Goal: Use online tool/utility: Utilize a website feature to perform a specific function

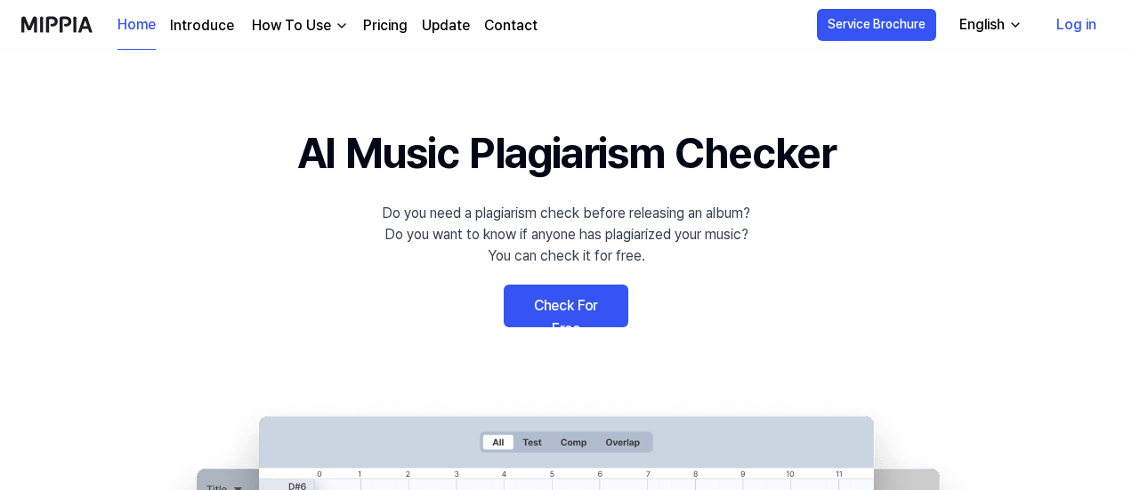
click at [602, 307] on link "Check For Free" at bounding box center [566, 306] width 125 height 43
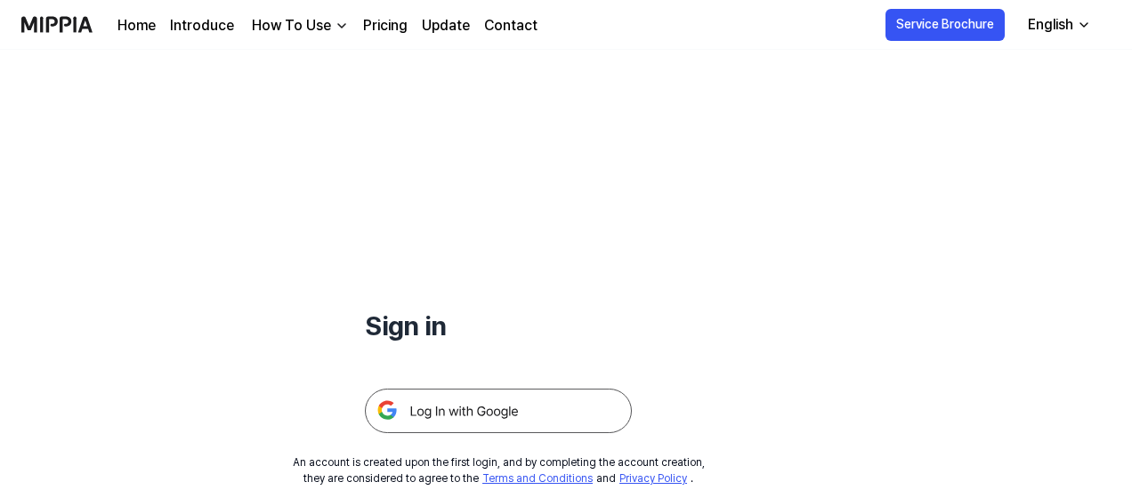
click at [441, 414] on img at bounding box center [498, 411] width 267 height 44
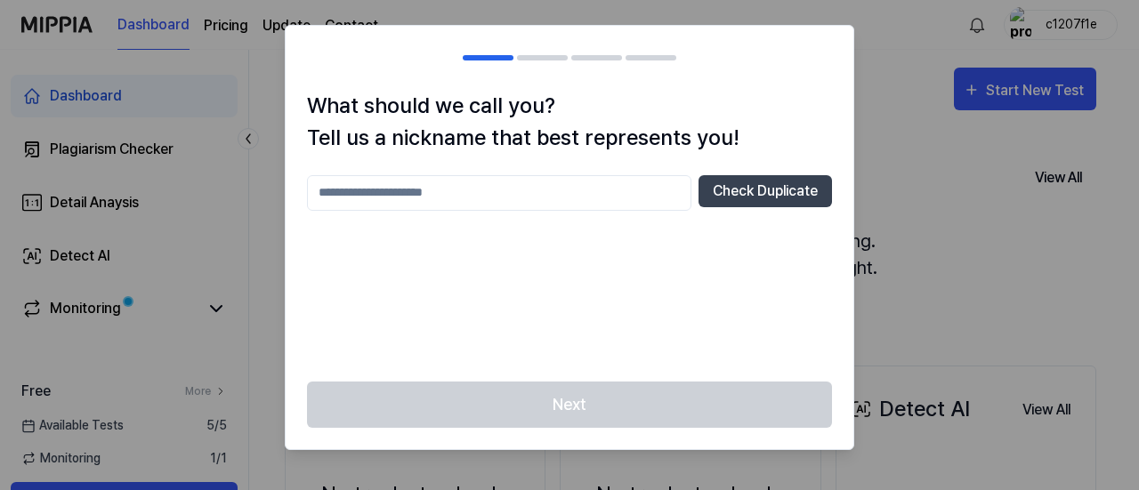
click at [954, 177] on div at bounding box center [569, 245] width 1139 height 490
click at [737, 205] on button "Check Duplicate" at bounding box center [765, 191] width 133 height 32
click at [586, 168] on div "What should we call you? Tell us a nickname that best represents you! Check Dup…" at bounding box center [570, 236] width 568 height 292
click at [579, 182] on input "text" at bounding box center [499, 193] width 384 height 36
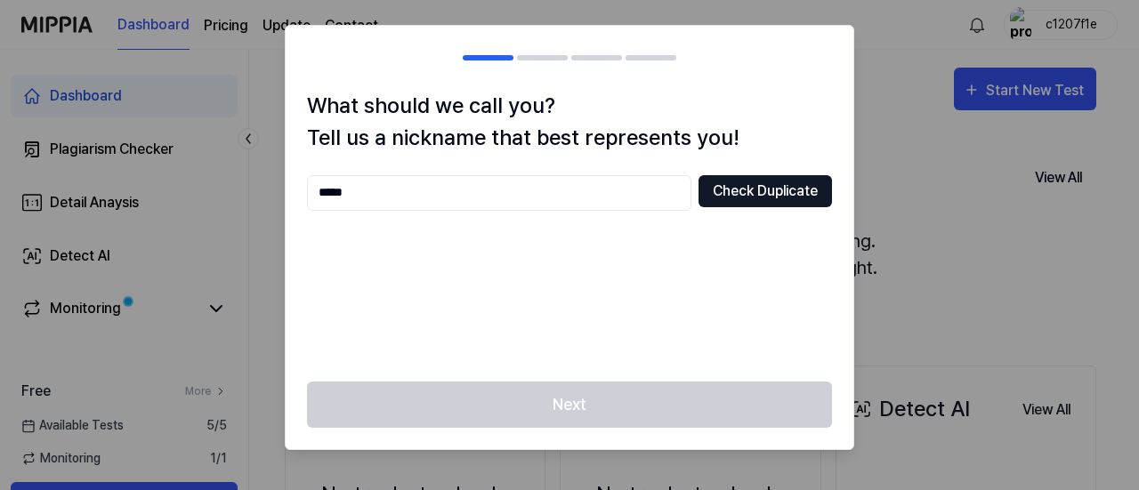
type input "*****"
click at [763, 194] on button "Check Duplicate" at bounding box center [765, 191] width 133 height 32
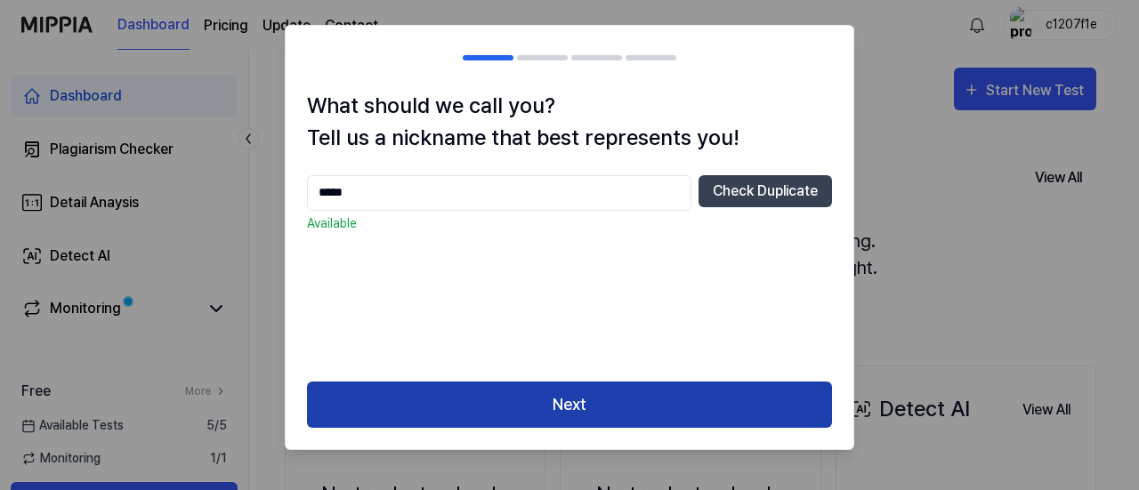
click at [648, 414] on button "Next" at bounding box center [569, 405] width 525 height 47
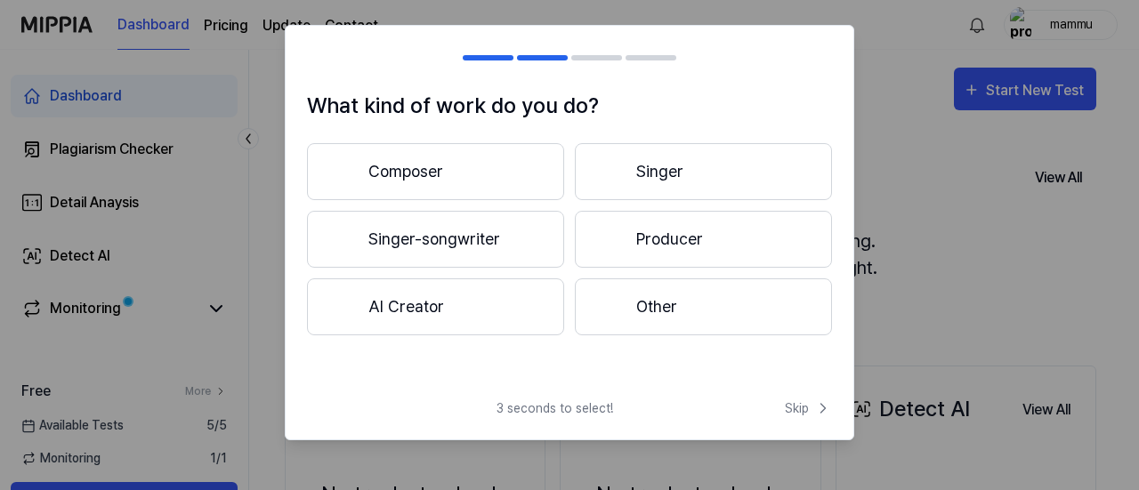
click at [713, 178] on button "Singer" at bounding box center [703, 171] width 257 height 57
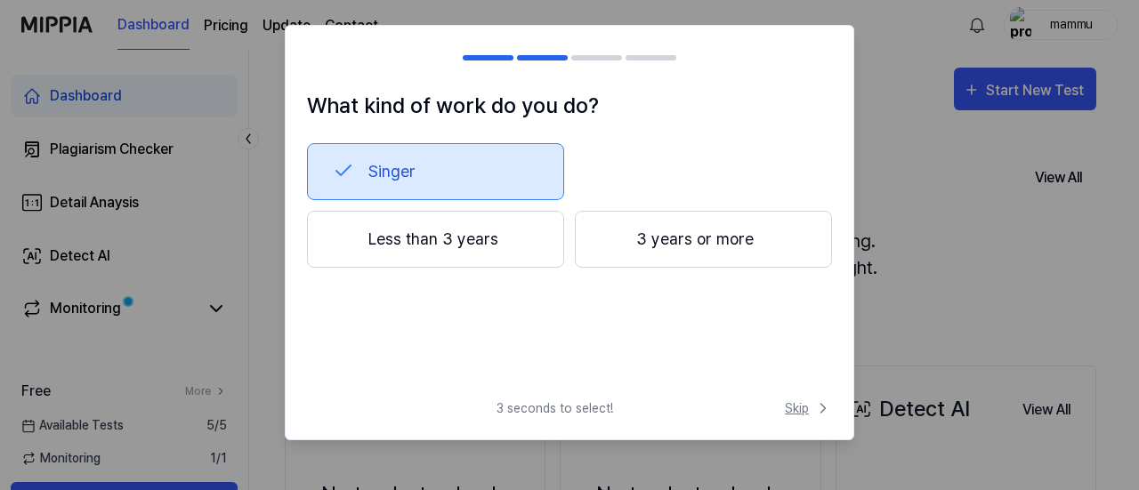
click at [802, 411] on span "Skip" at bounding box center [808, 409] width 47 height 19
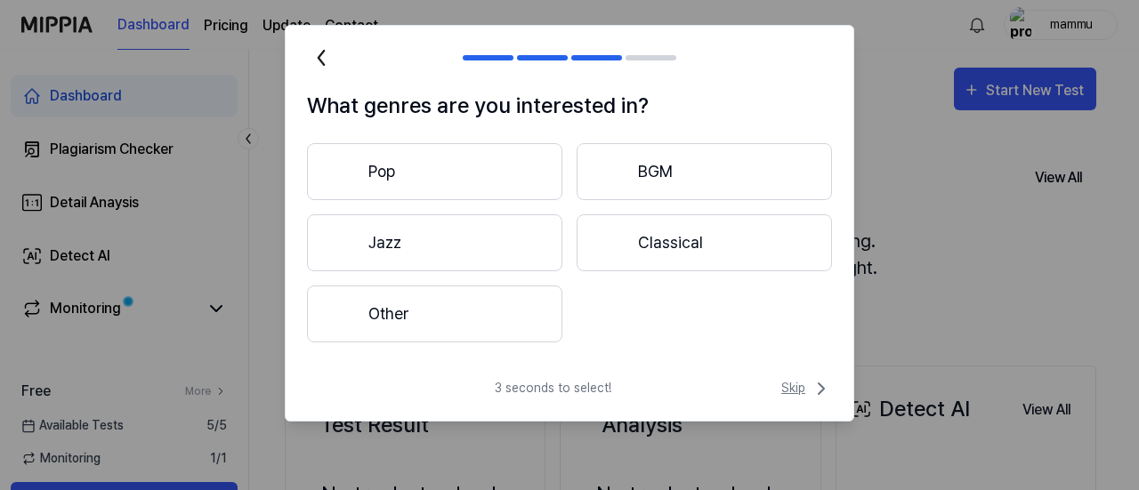
click at [797, 391] on span "Skip" at bounding box center [806, 388] width 51 height 21
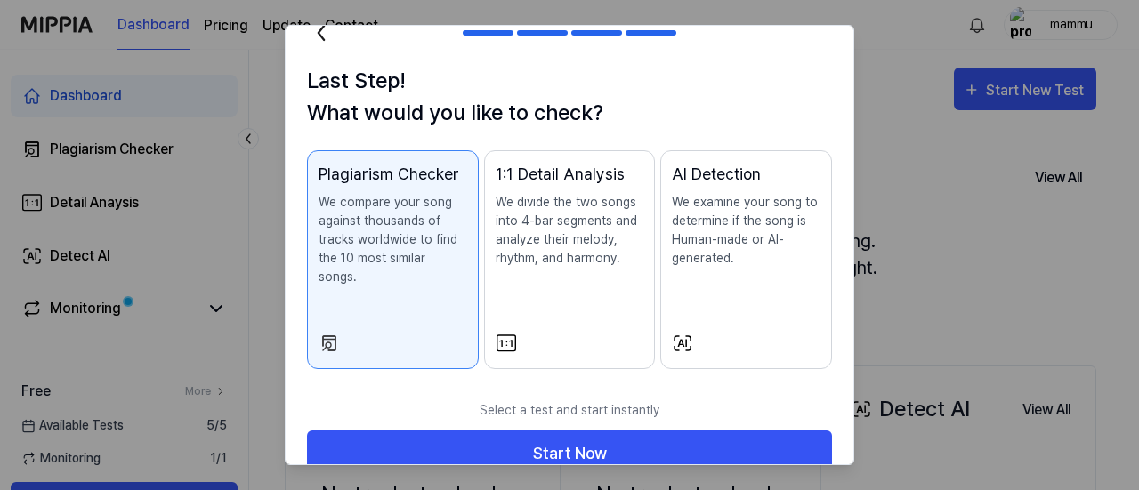
scroll to position [38, 0]
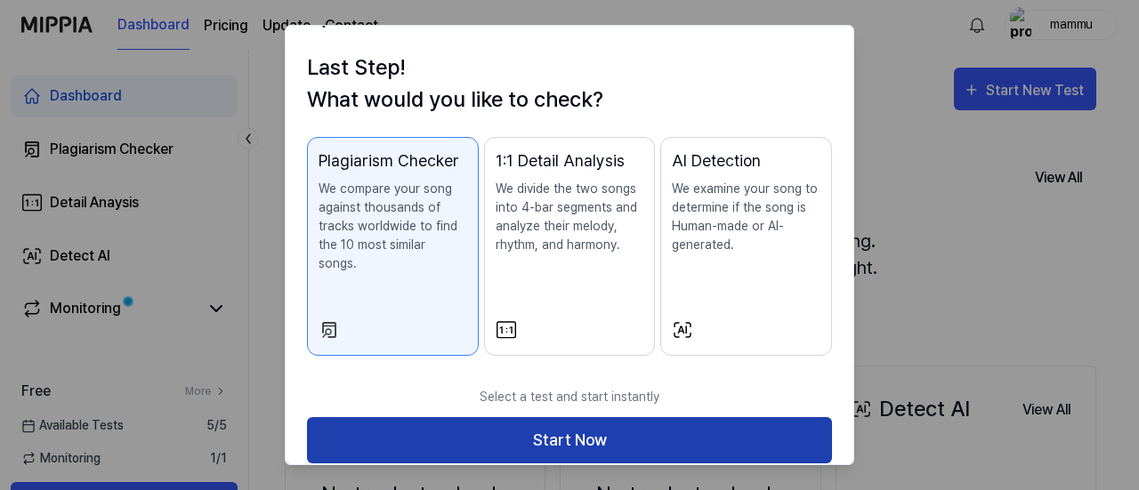
click at [772, 417] on button "Start Now" at bounding box center [569, 440] width 525 height 47
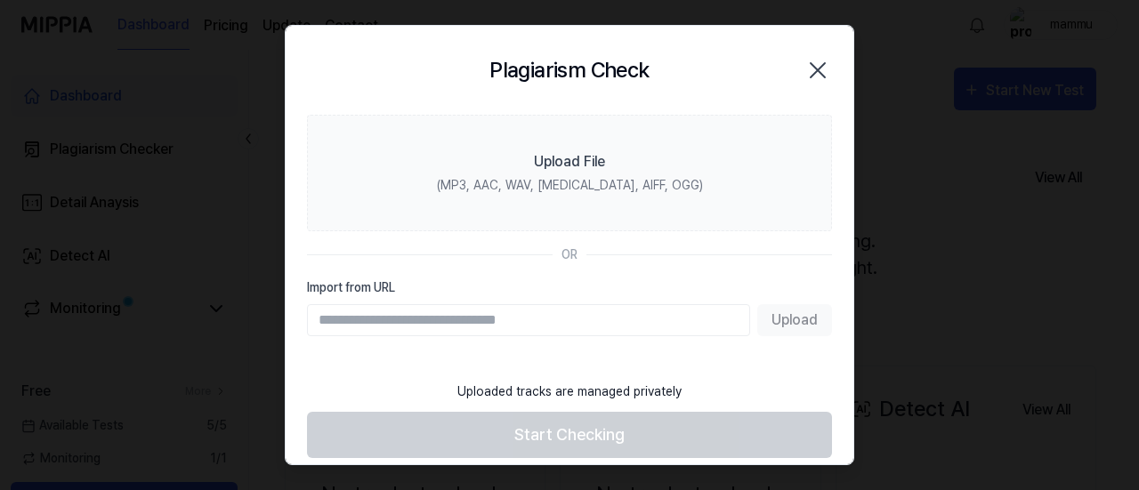
scroll to position [0, 0]
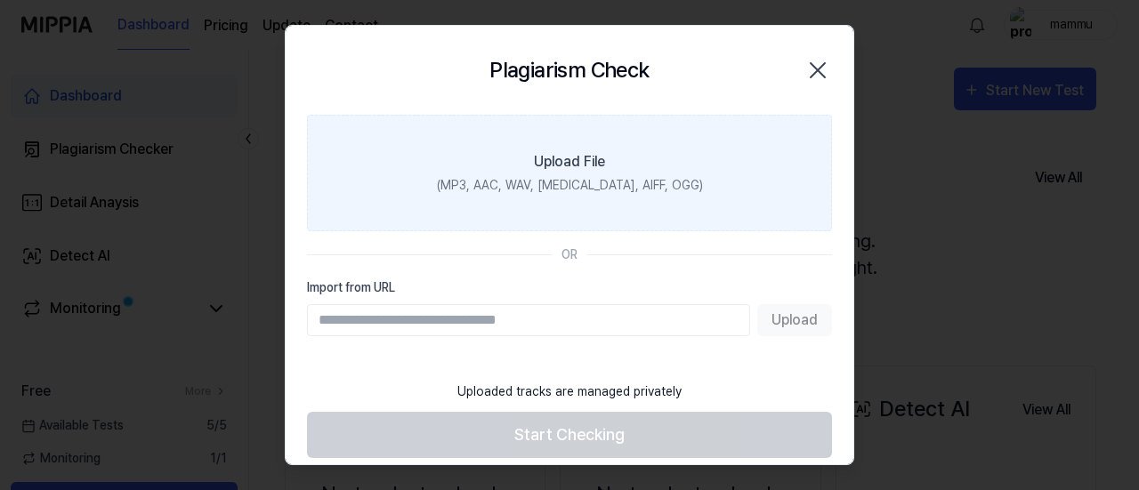
click at [611, 197] on label "Upload File (MP3, AAC, WAV, FLAC, AIFF, OGG)" at bounding box center [569, 173] width 525 height 117
click at [0, 0] on input "Upload File (MP3, AAC, WAV, FLAC, AIFF, OGG)" at bounding box center [0, 0] width 0 height 0
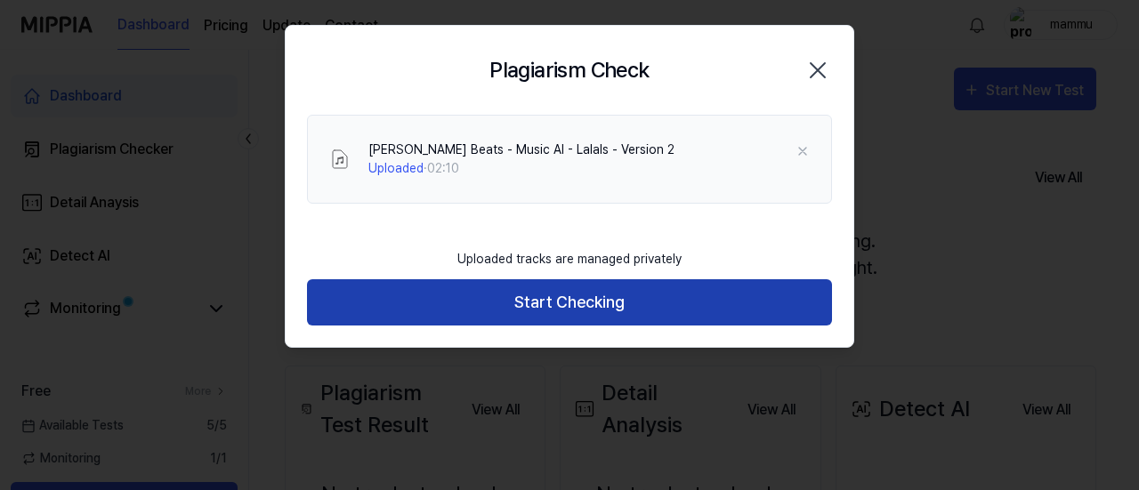
click at [663, 301] on button "Start Checking" at bounding box center [569, 302] width 525 height 47
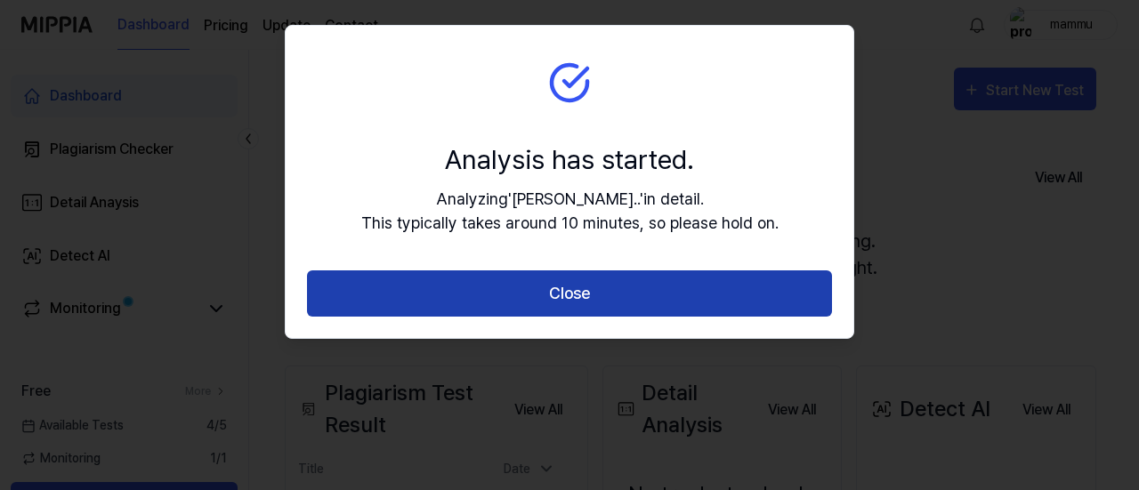
click at [643, 310] on button "Close" at bounding box center [569, 294] width 525 height 47
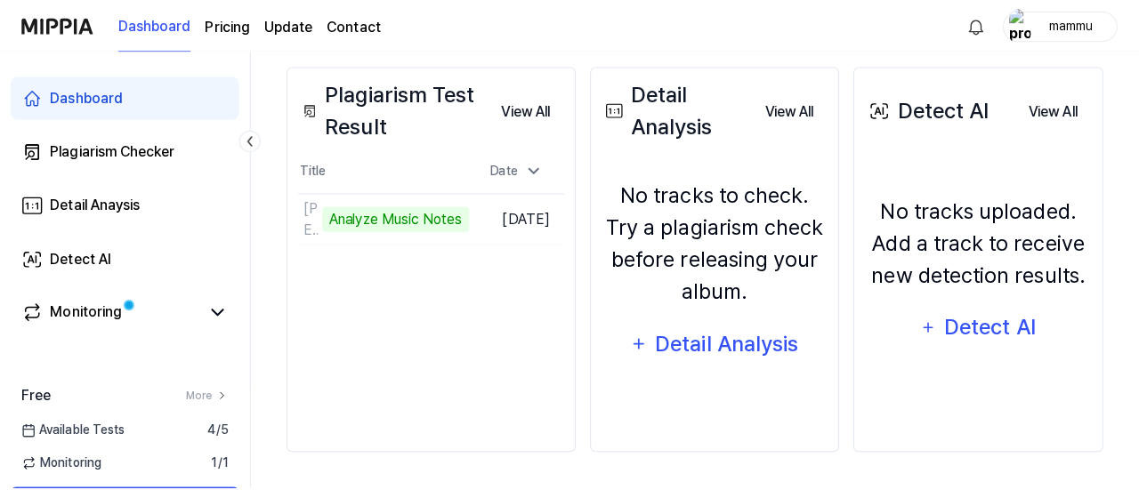
scroll to position [295, 0]
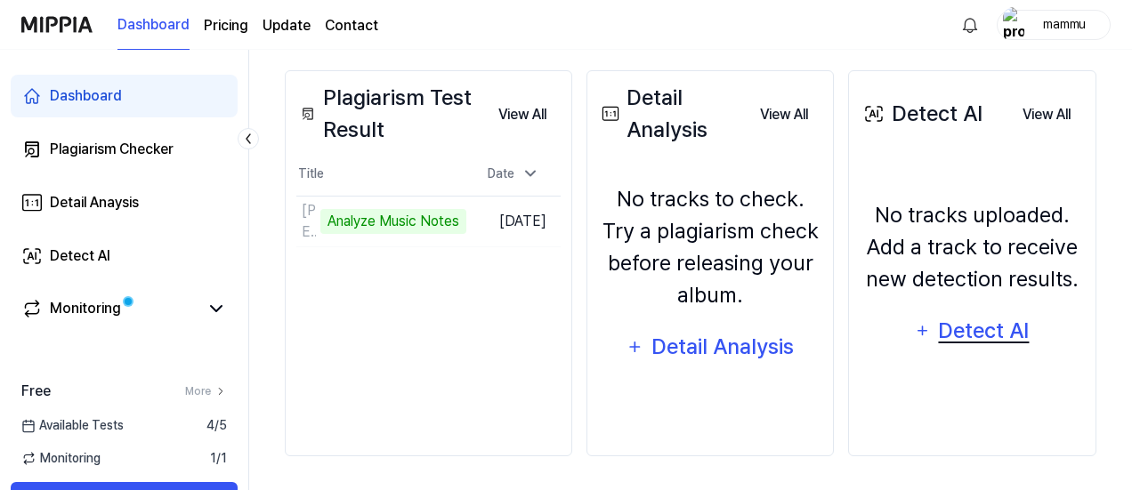
click at [976, 336] on div "Detect AI" at bounding box center [983, 331] width 95 height 34
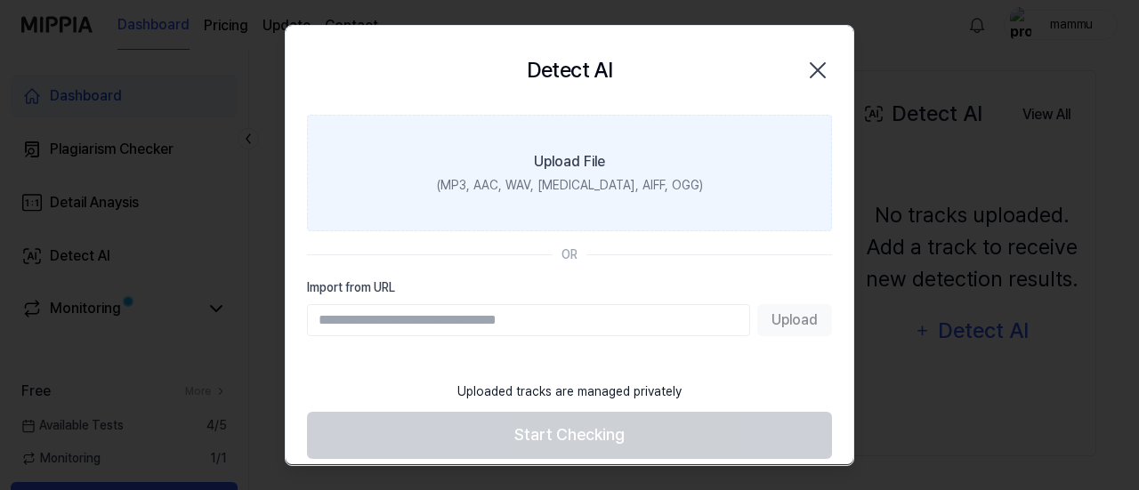
click at [562, 194] on label "Upload File (MP3, AAC, WAV, FLAC, AIFF, OGG)" at bounding box center [569, 173] width 525 height 117
click at [0, 0] on input "Upload File (MP3, AAC, WAV, FLAC, AIFF, OGG)" at bounding box center [0, 0] width 0 height 0
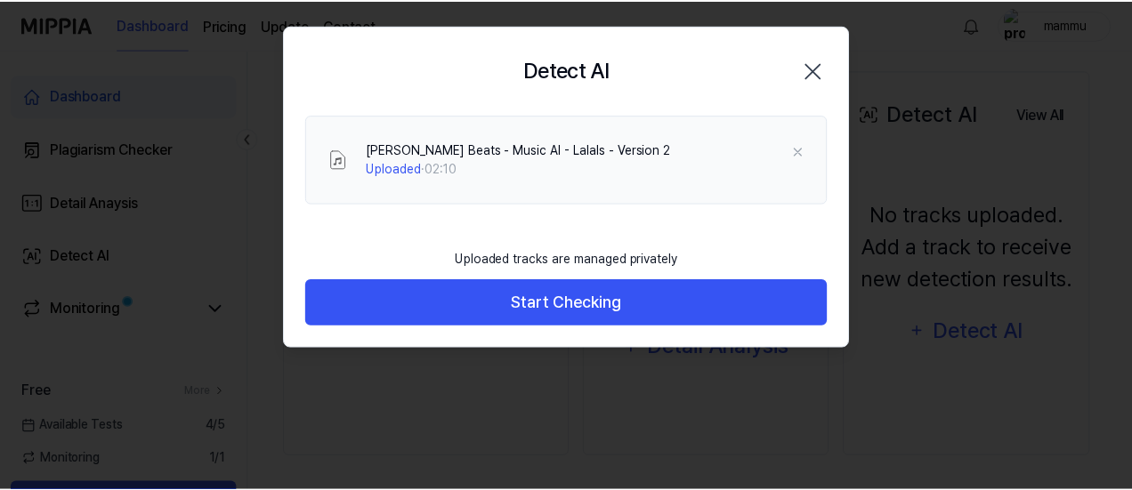
scroll to position [0, 0]
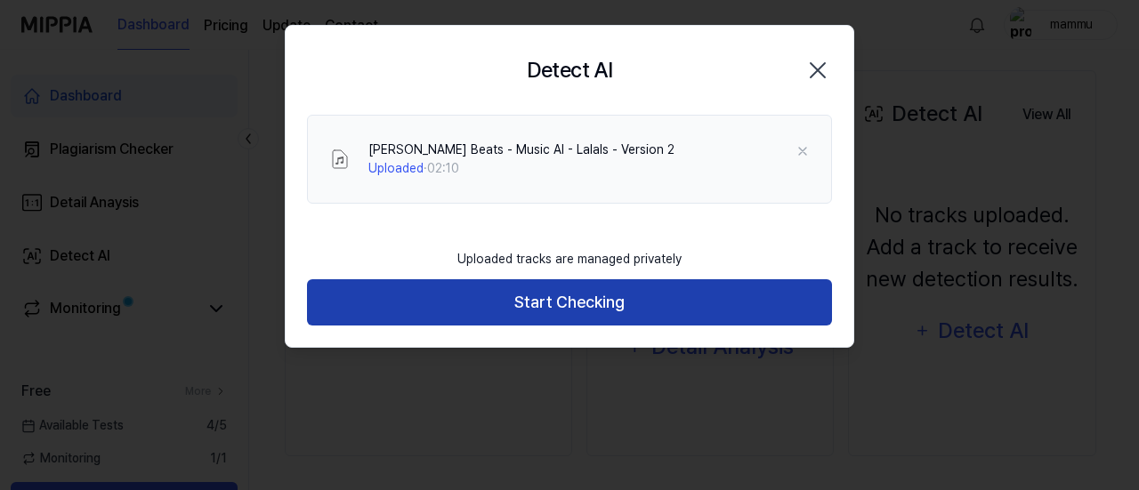
click at [609, 295] on button "Start Checking" at bounding box center [569, 302] width 525 height 47
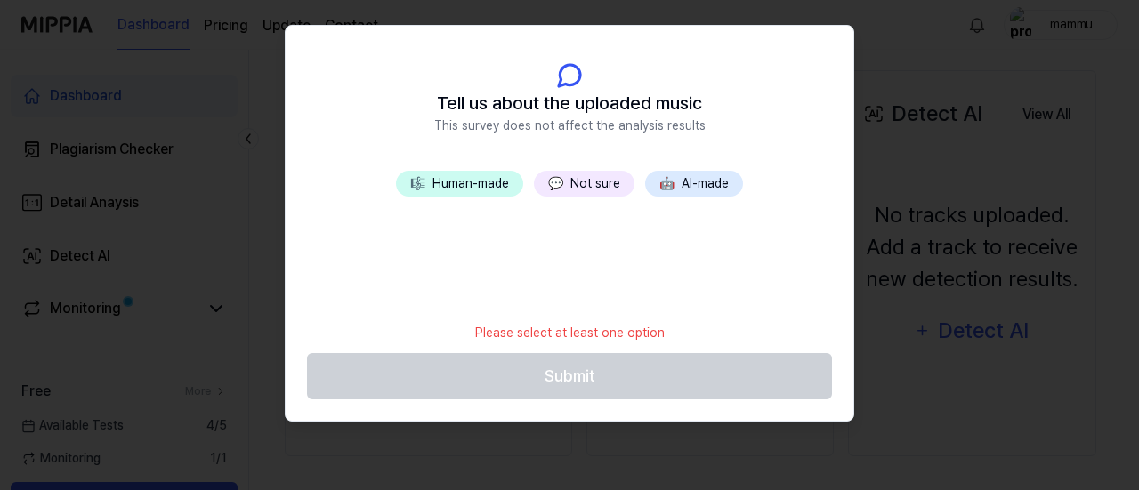
click at [605, 187] on button "💬 Not sure" at bounding box center [584, 184] width 101 height 26
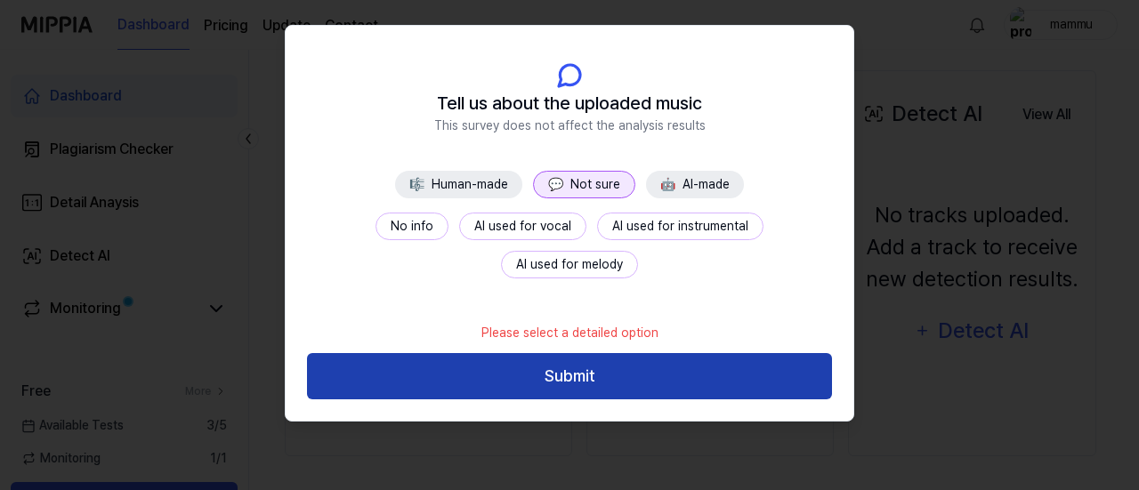
click at [600, 360] on button "Submit" at bounding box center [569, 376] width 525 height 47
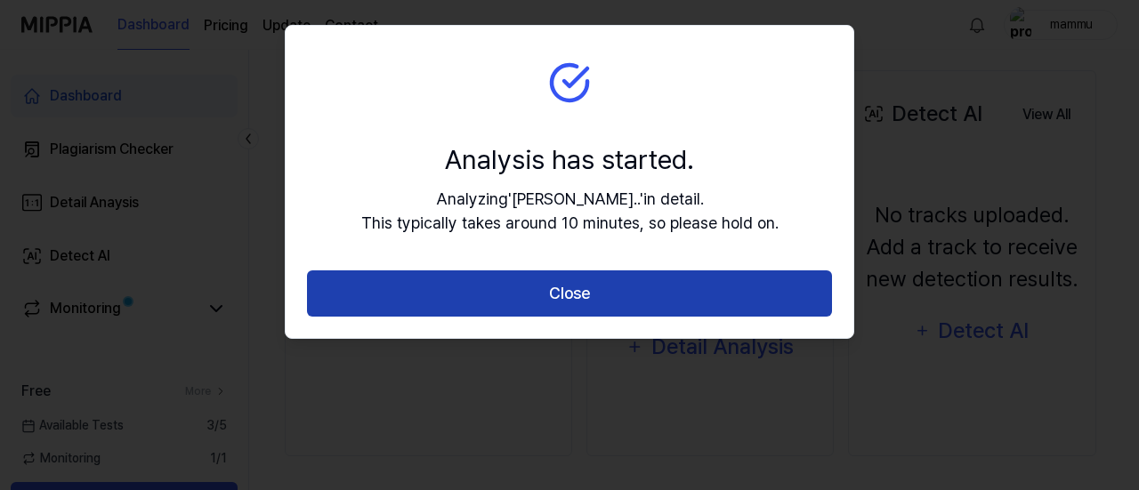
click at [627, 307] on button "Close" at bounding box center [569, 294] width 525 height 47
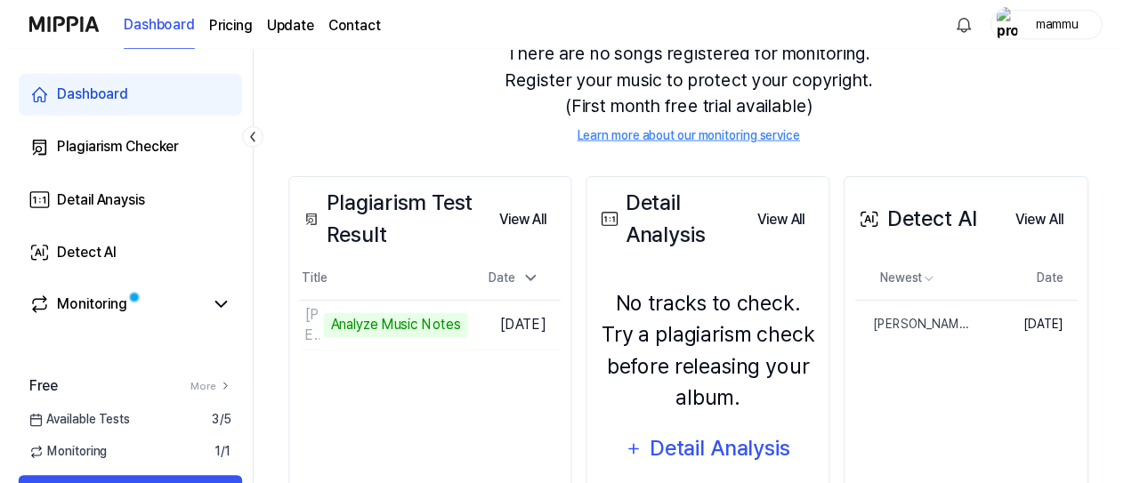
scroll to position [260, 0]
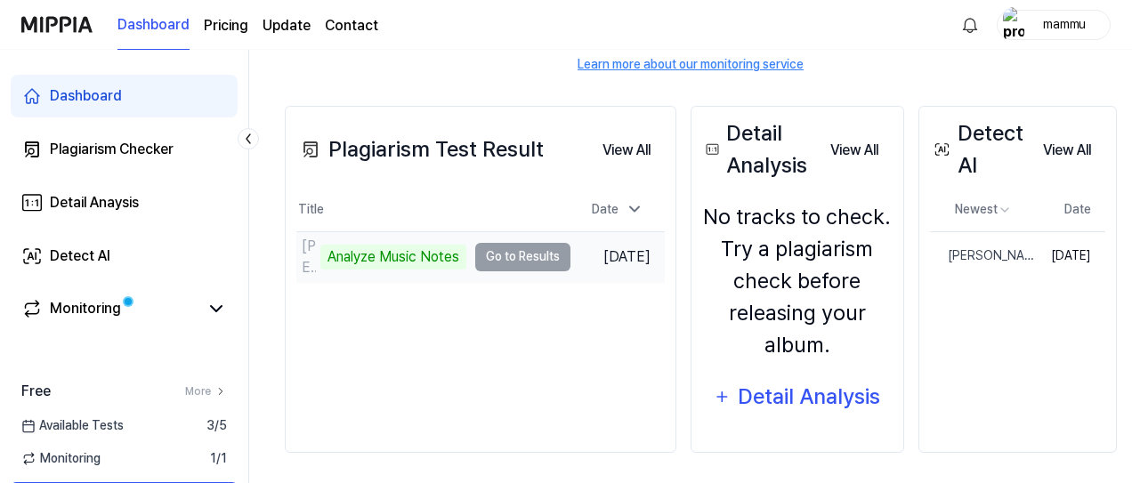
click at [498, 253] on td "Kanhaiya Beats - Music AI - Lalals - Version 2 Analyze Music Notes Go to Results" at bounding box center [433, 257] width 274 height 50
click at [540, 256] on td "Kanhaiya Beats - Music AI - Lalals - Version 2 Analyze Music Notes Go to Results" at bounding box center [433, 257] width 274 height 50
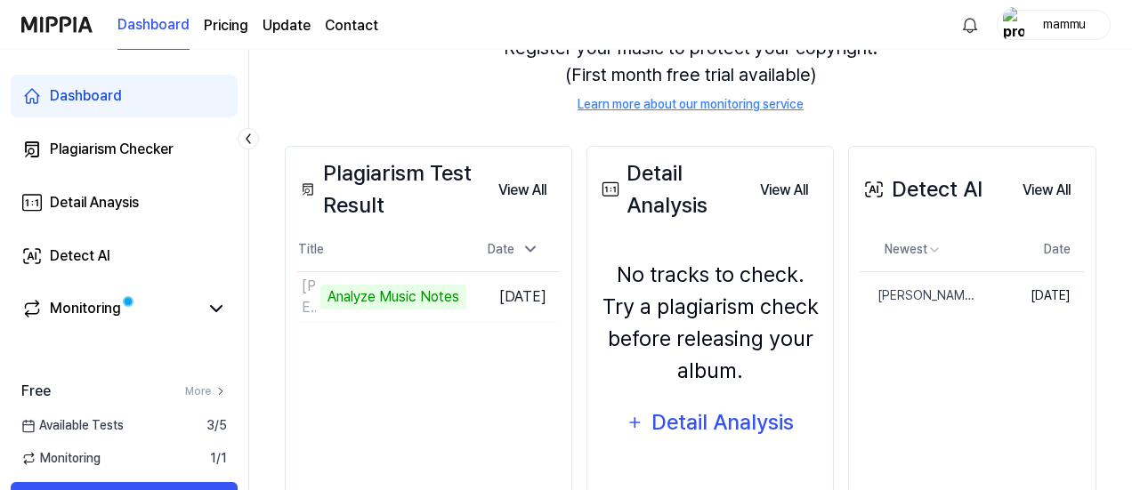
scroll to position [221, 0]
click at [224, 300] on icon at bounding box center [216, 308] width 21 height 21
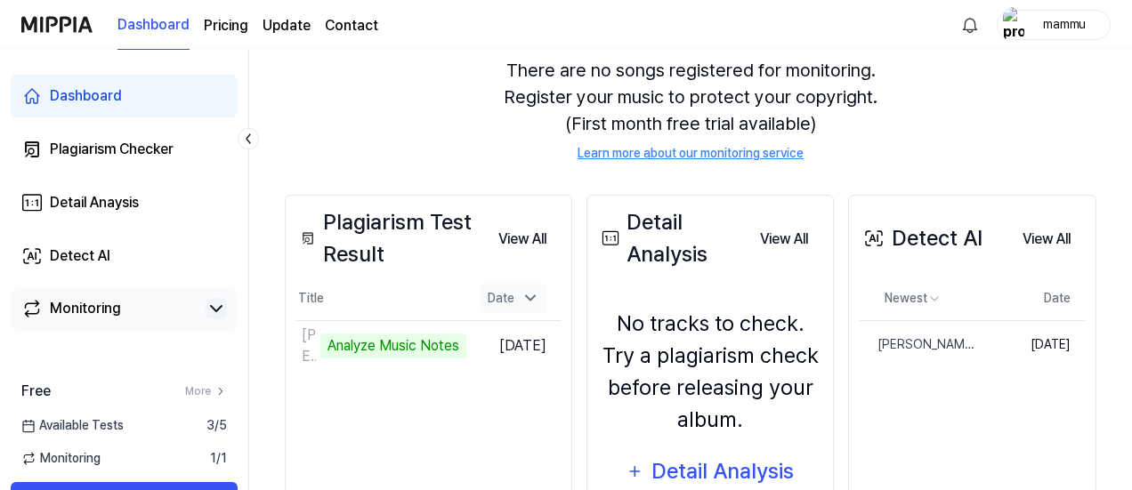
scroll to position [173, 0]
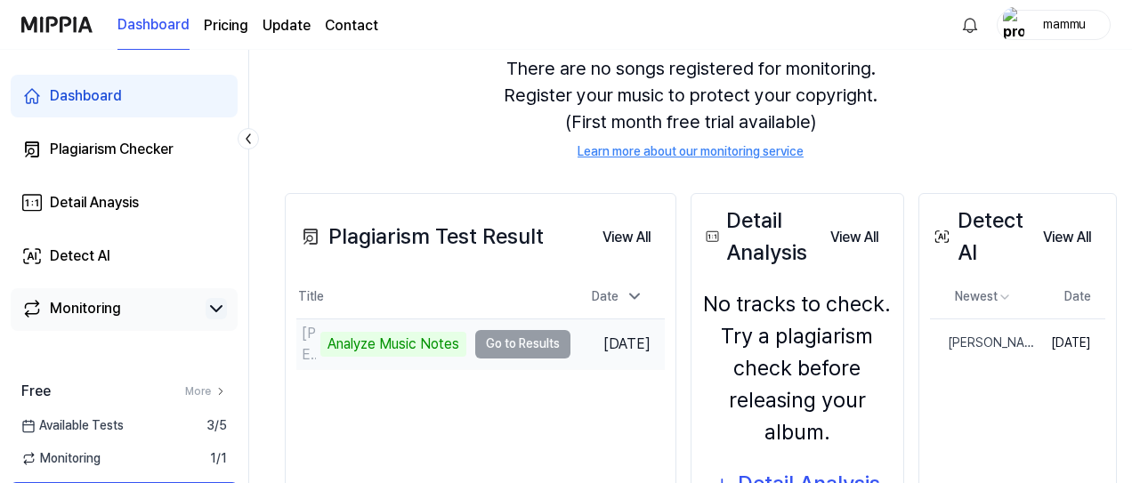
click at [518, 332] on td "Kanhaiya Beats - Music AI - Lalals - Version 2 Analyze Music Notes Go to Results" at bounding box center [433, 345] width 274 height 50
click at [411, 343] on div "Analyze Music Notes" at bounding box center [393, 344] width 146 height 25
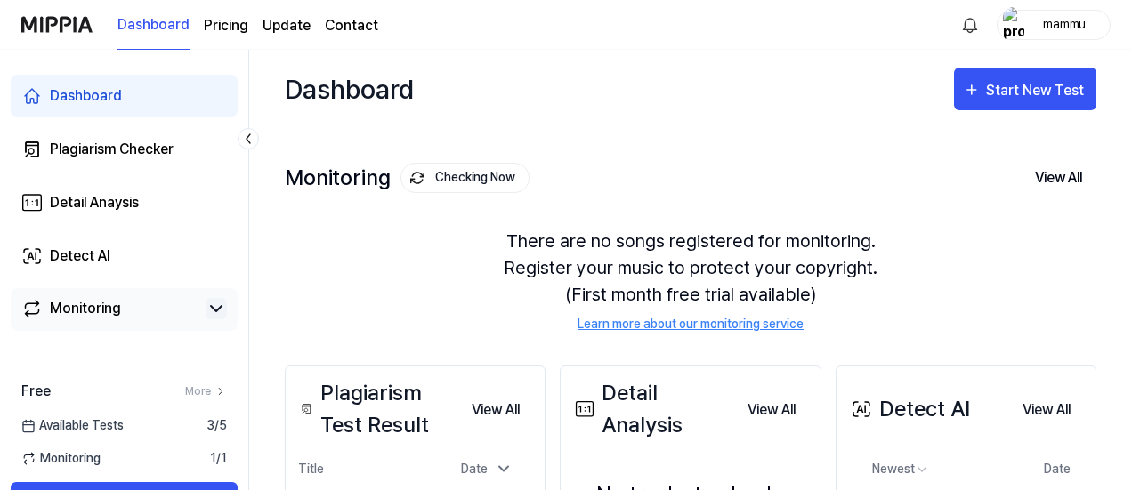
scroll to position [260, 0]
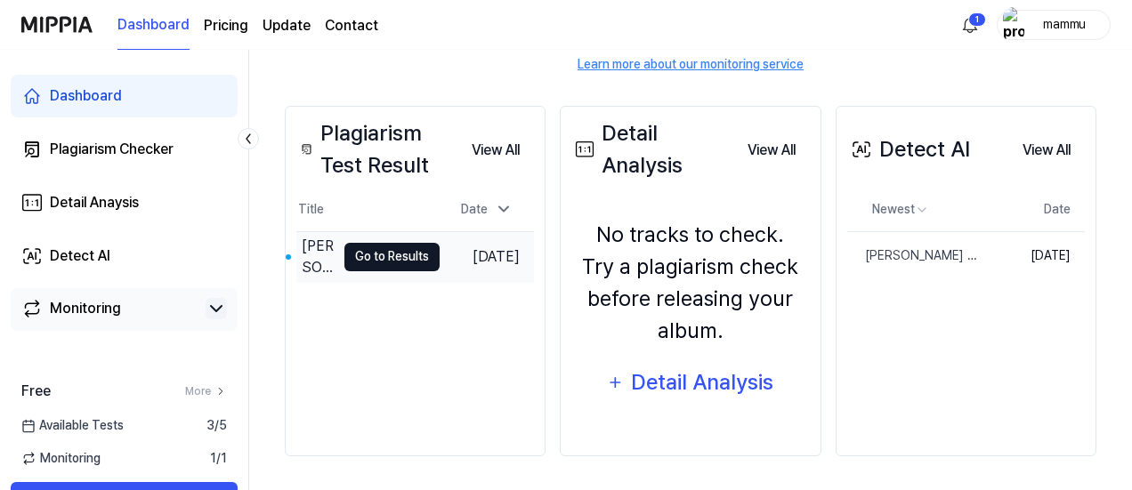
click at [397, 253] on button "Go to Results" at bounding box center [391, 257] width 95 height 28
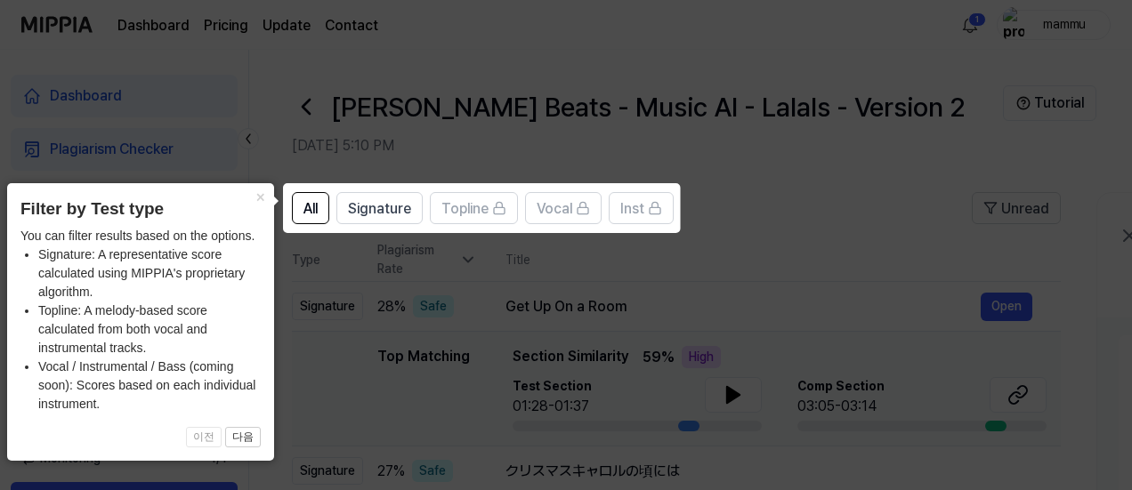
click at [397, 253] on icon at bounding box center [569, 245] width 1139 height 490
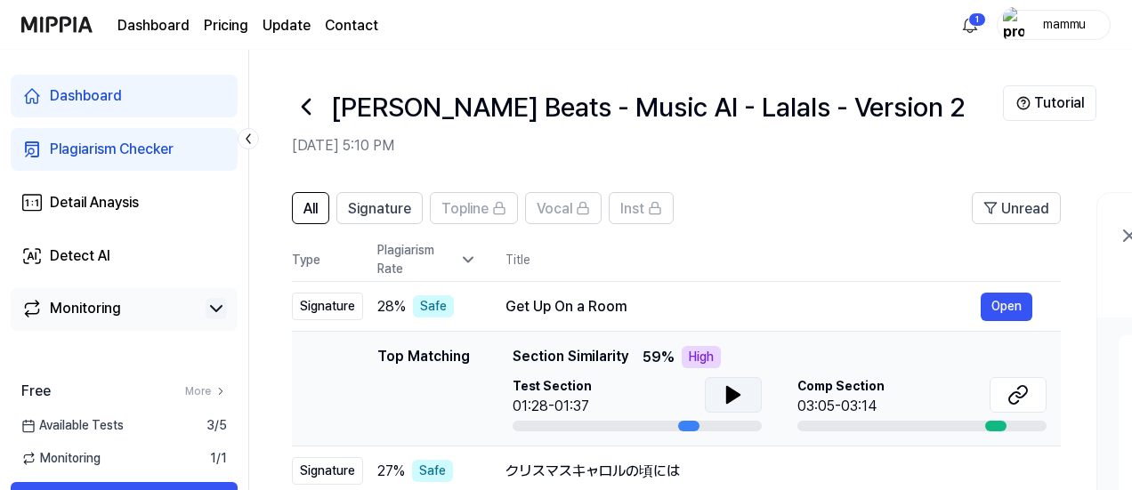
click at [737, 389] on icon at bounding box center [733, 394] width 21 height 21
click at [737, 389] on icon at bounding box center [737, 395] width 4 height 14
click at [306, 127] on div at bounding box center [306, 106] width 28 height 43
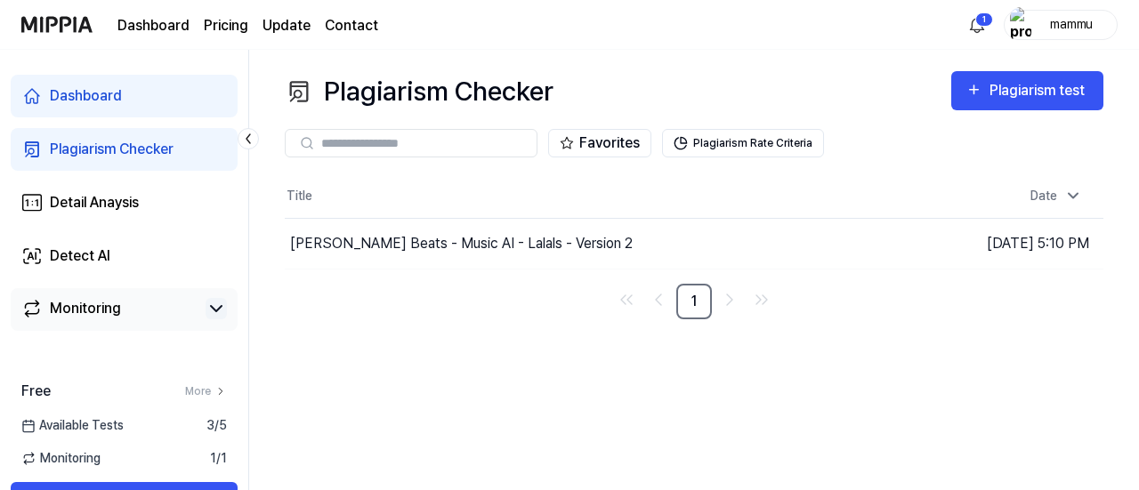
click at [134, 88] on link "Dashboard" at bounding box center [124, 96] width 227 height 43
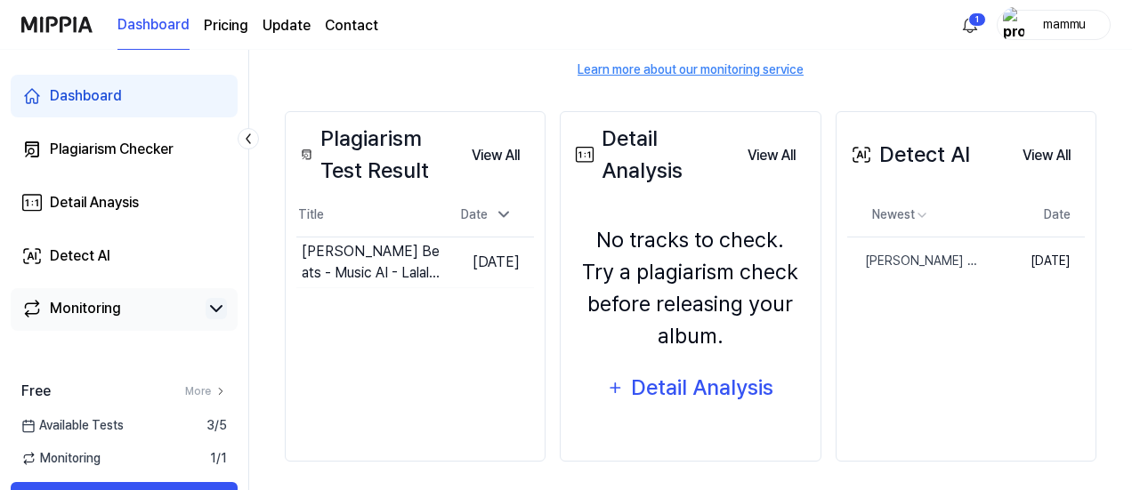
scroll to position [256, 0]
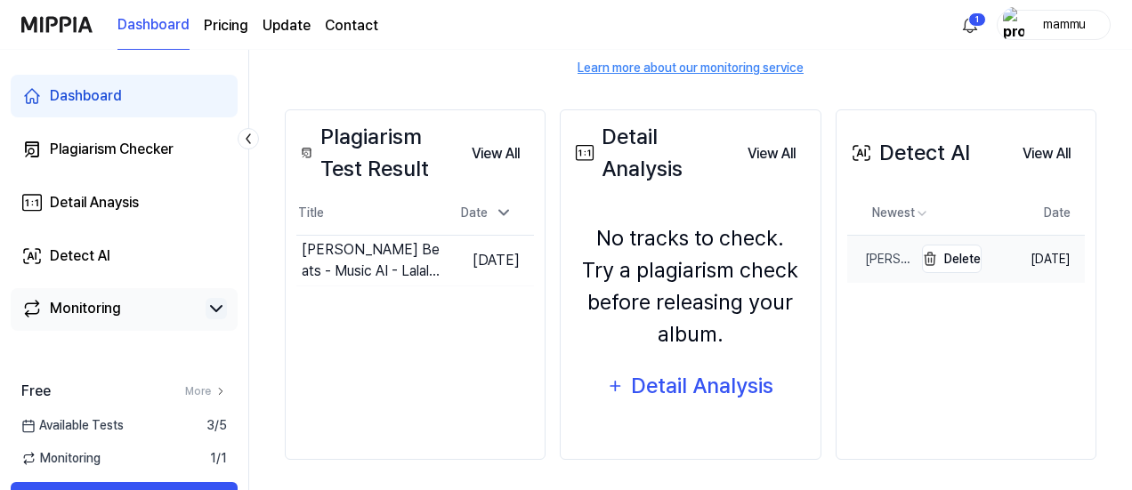
click at [894, 261] on div "Kanhaiya Beats - Music AI - Lalals - Version 2" at bounding box center [880, 259] width 66 height 19
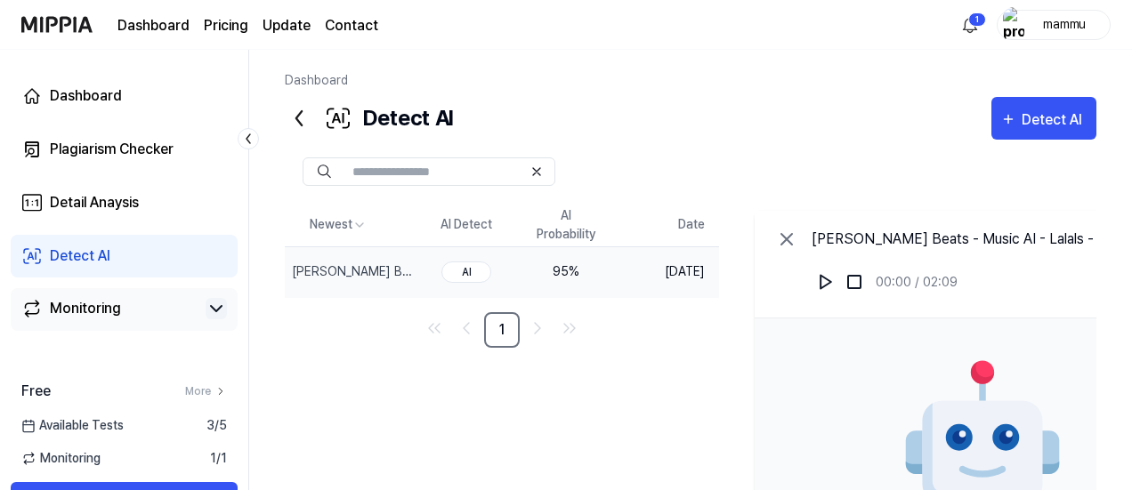
click at [491, 271] on div "AI" at bounding box center [466, 272] width 50 height 21
click at [417, 268] on button "Delete" at bounding box center [387, 272] width 60 height 28
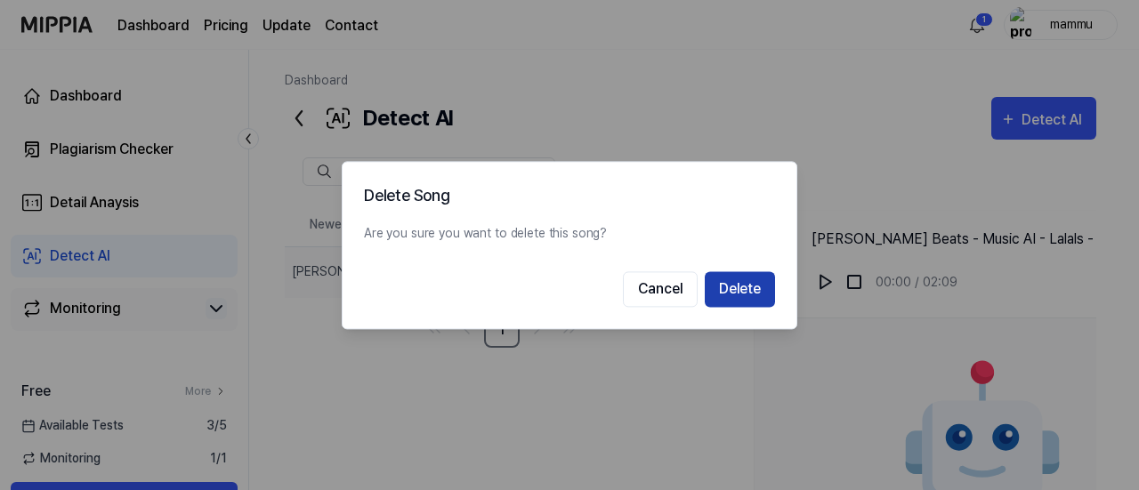
click at [739, 302] on button "Delete" at bounding box center [740, 289] width 70 height 36
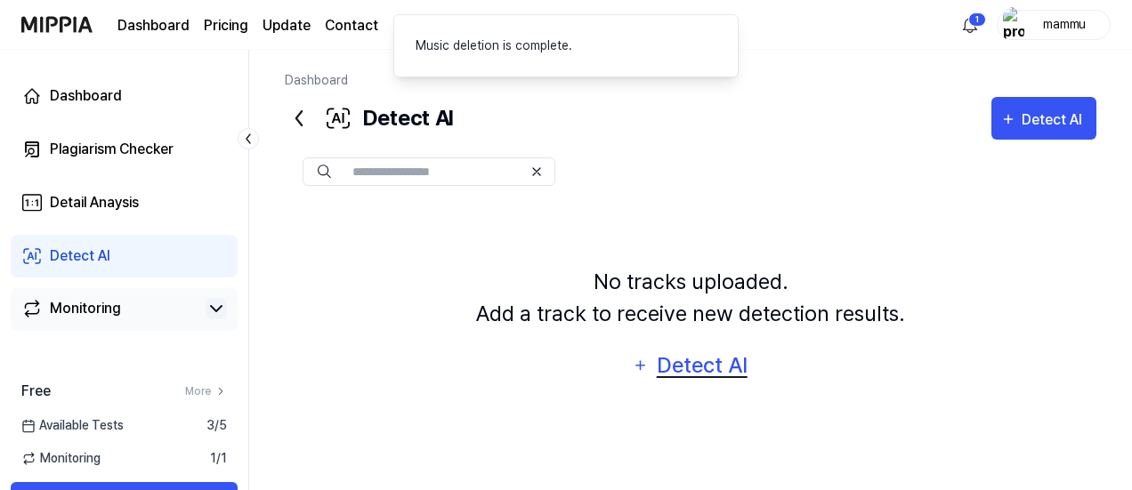
click at [717, 377] on div "Detect AI" at bounding box center [701, 366] width 95 height 34
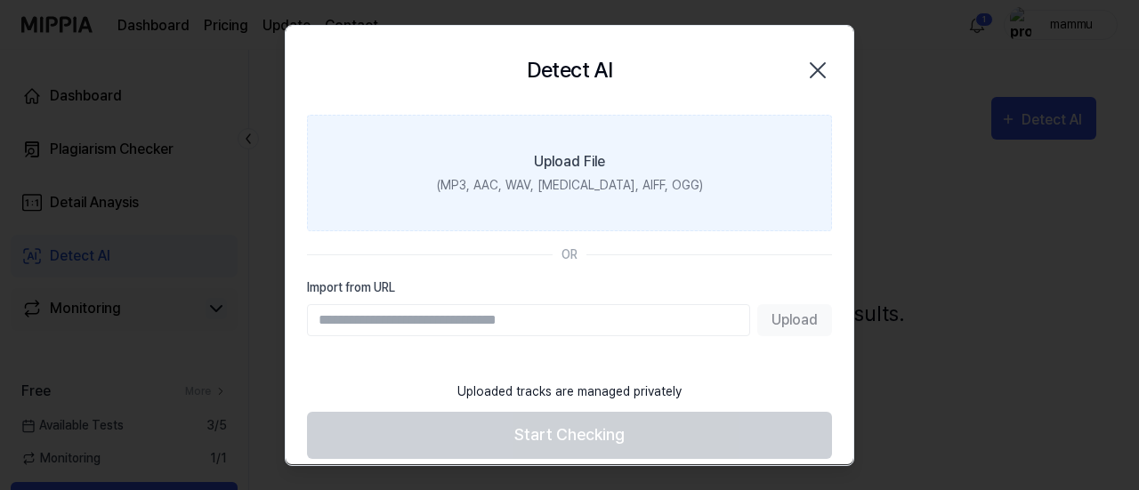
click at [500, 156] on label "Upload File (MP3, AAC, WAV, FLAC, AIFF, OGG)" at bounding box center [569, 173] width 525 height 117
click at [0, 0] on input "Upload File (MP3, AAC, WAV, FLAC, AIFF, OGG)" at bounding box center [0, 0] width 0 height 0
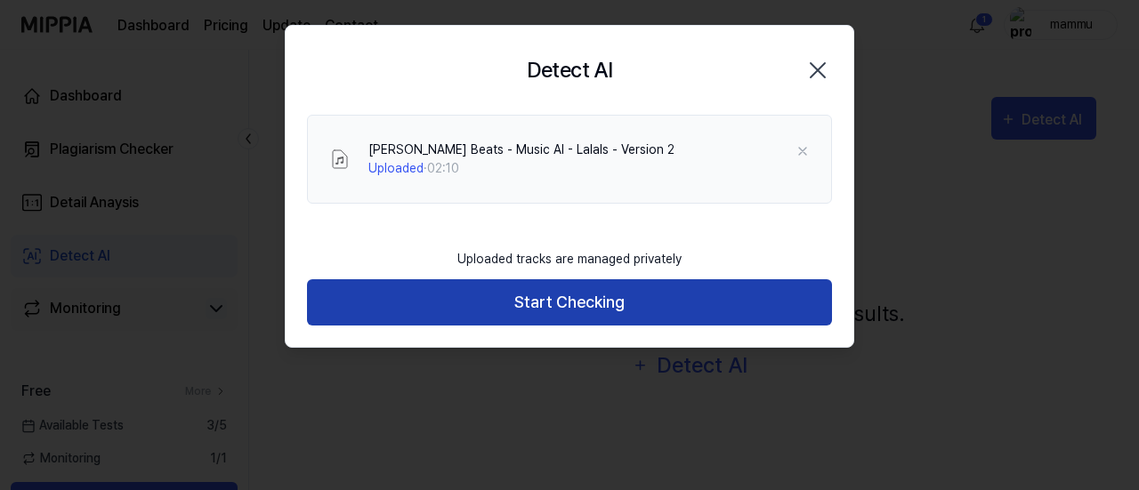
click at [630, 297] on button "Start Checking" at bounding box center [569, 302] width 525 height 47
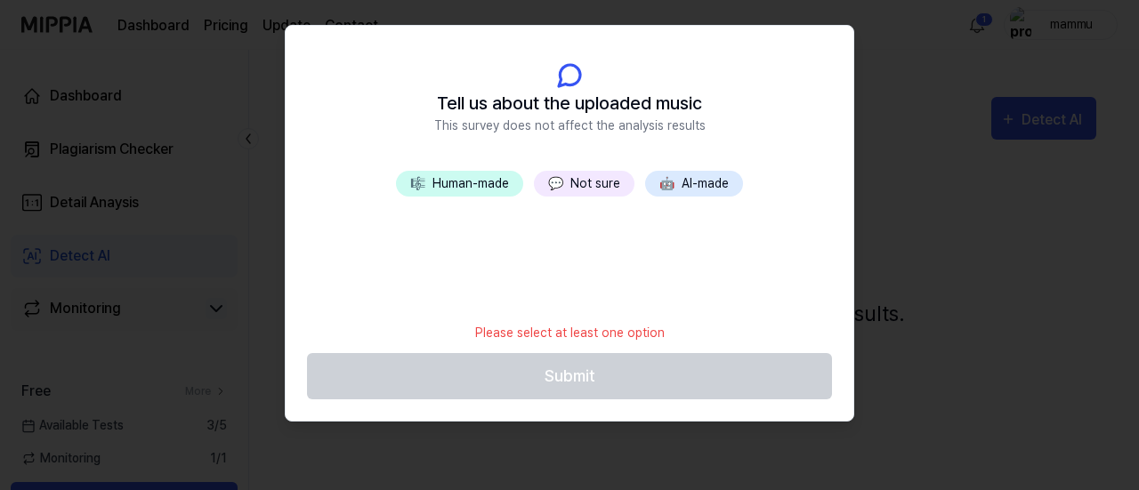
click at [488, 185] on button "🎼 Human-made" at bounding box center [459, 184] width 127 height 26
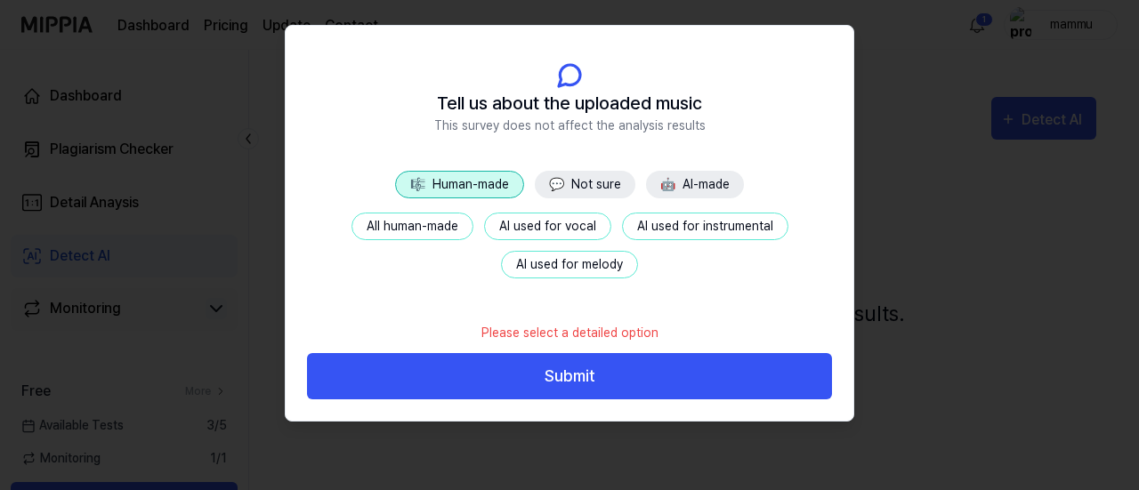
click at [488, 185] on button "🎼 Human-made" at bounding box center [459, 185] width 129 height 28
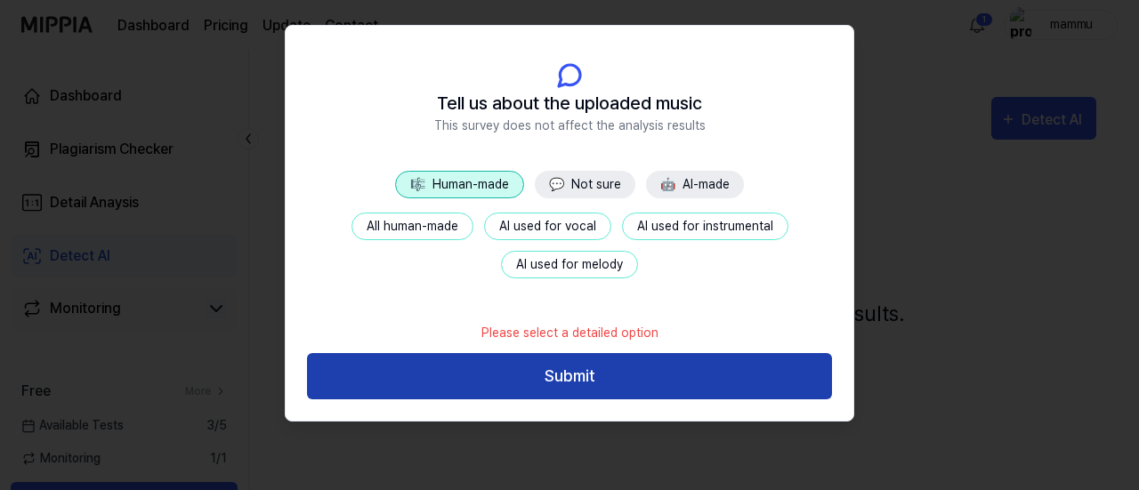
click at [568, 376] on button "Submit" at bounding box center [569, 376] width 525 height 47
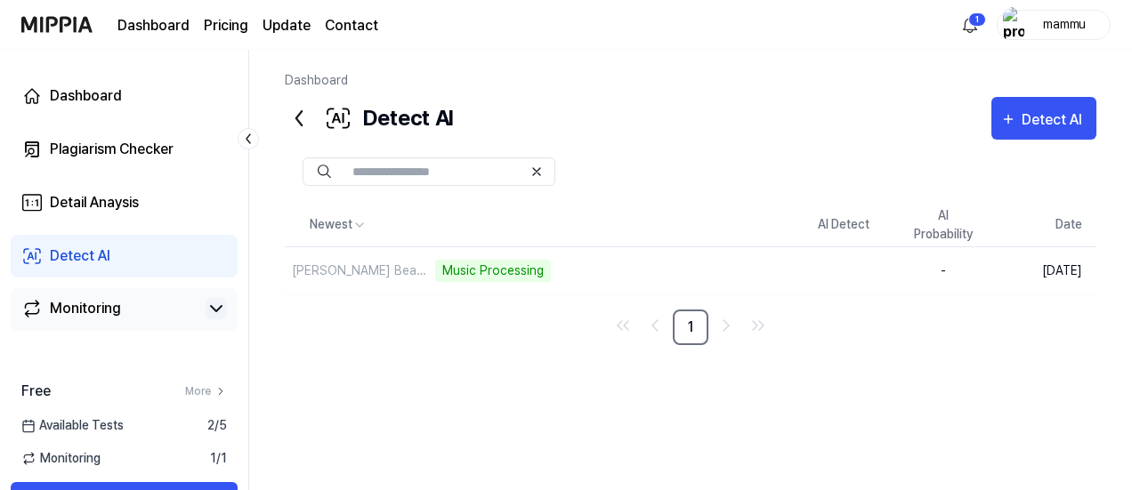
click at [559, 291] on div "Kanhaiya Beats - Music AI - Lalals - Version 2 Music Processing" at bounding box center [539, 270] width 509 height 47
click at [304, 113] on icon at bounding box center [299, 118] width 28 height 28
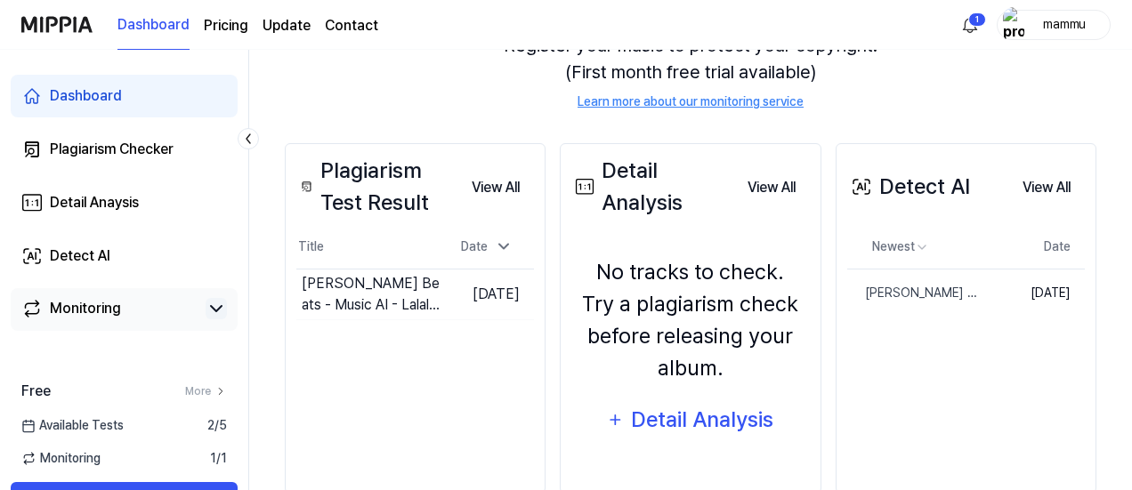
scroll to position [260, 0]
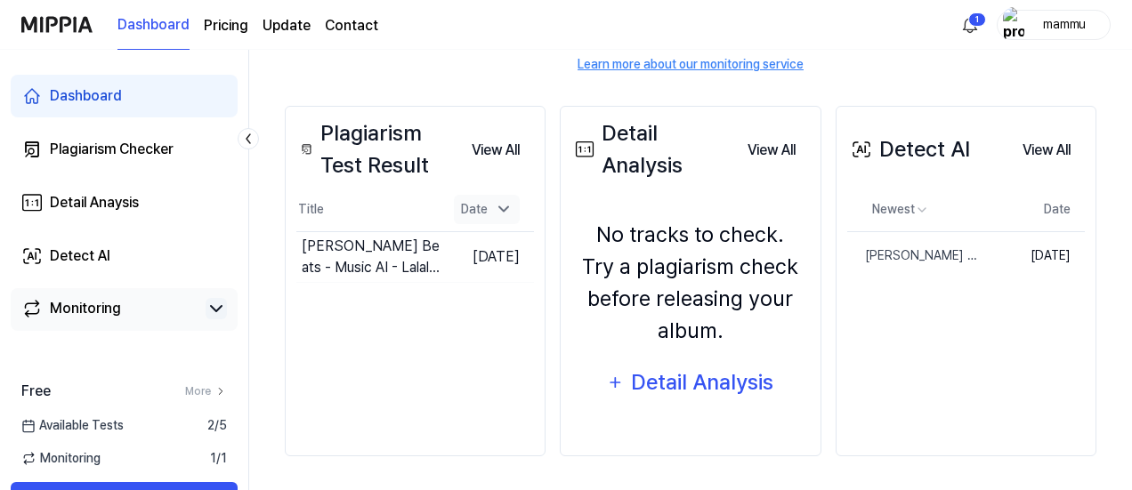
click at [496, 208] on icon at bounding box center [504, 209] width 18 height 18
click at [496, 208] on icon at bounding box center [504, 210] width 18 height 18
click at [347, 255] on button "Go to Results" at bounding box center [391, 257] width 95 height 28
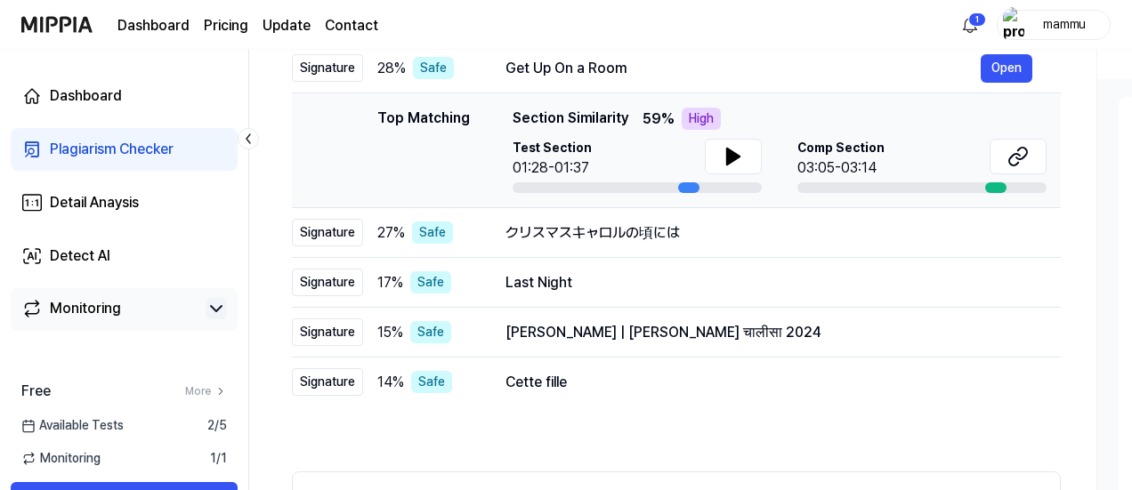
scroll to position [242, 0]
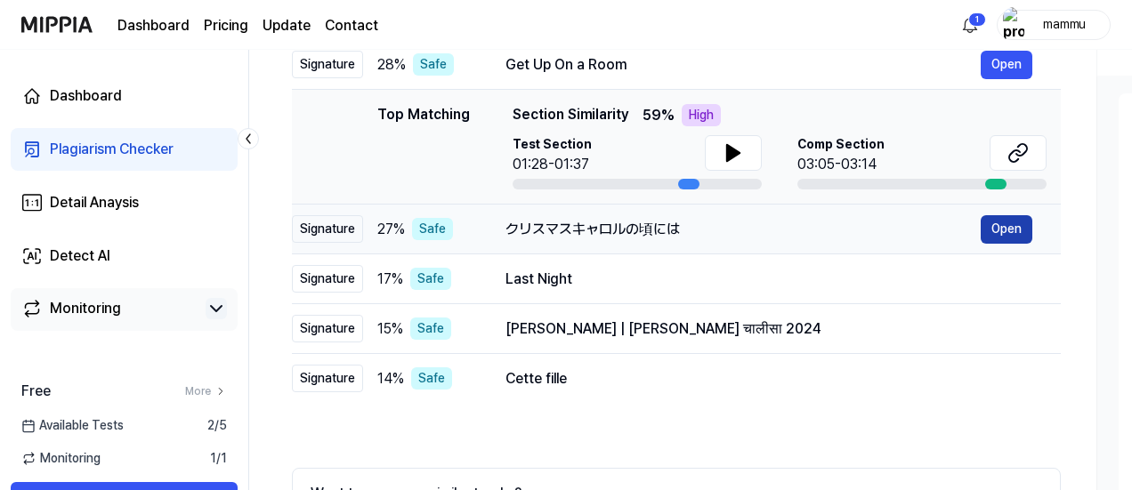
click at [1004, 227] on button "Open" at bounding box center [1007, 229] width 52 height 28
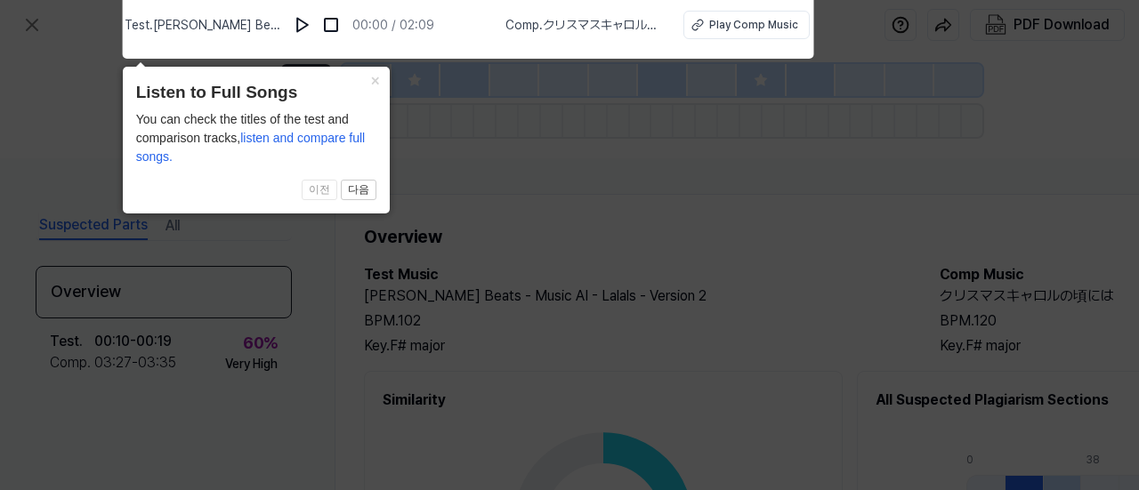
click at [538, 175] on icon at bounding box center [569, 240] width 1139 height 499
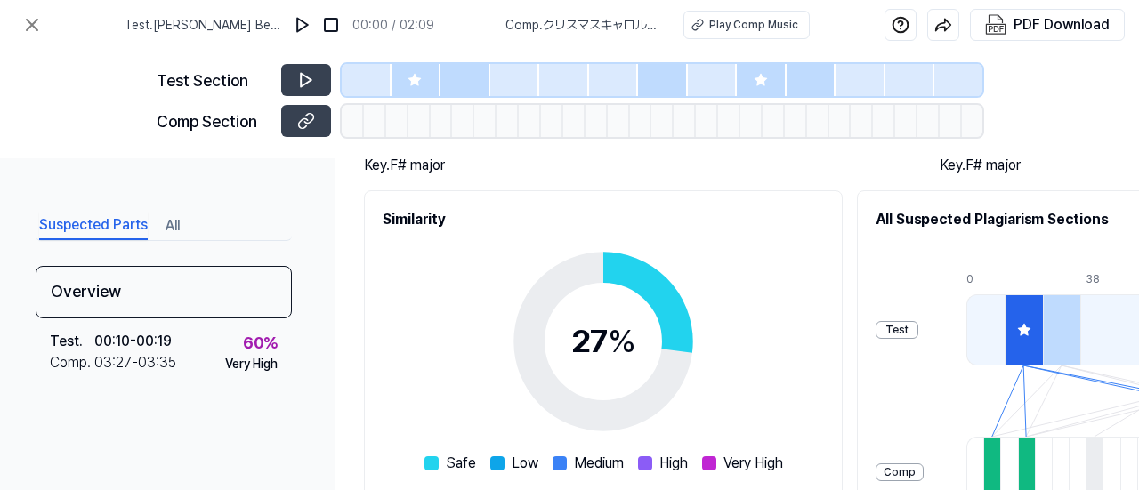
scroll to position [221, 0]
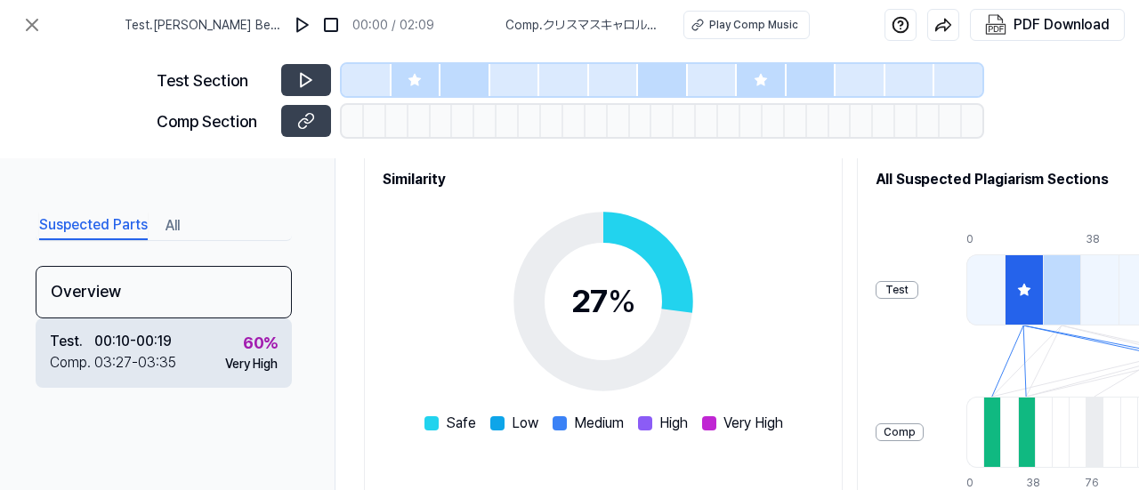
click at [240, 355] on div "Very High" at bounding box center [251, 364] width 53 height 19
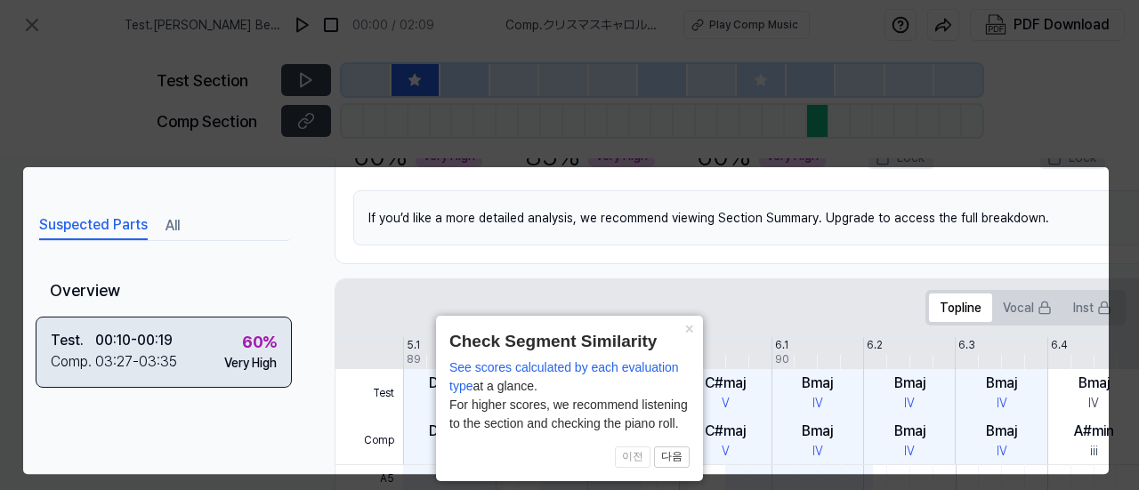
scroll to position [18, 303]
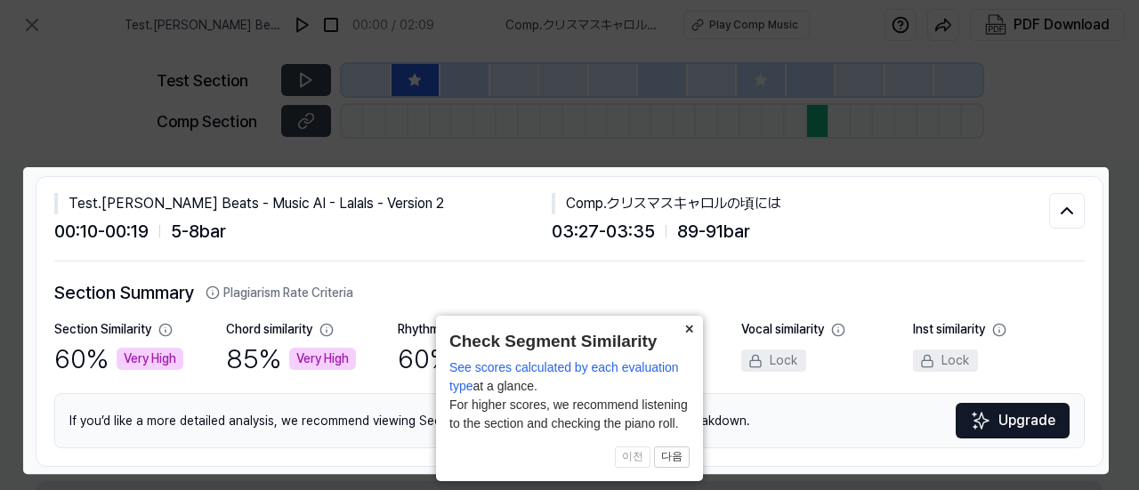
click at [687, 320] on button "×" at bounding box center [689, 328] width 28 height 25
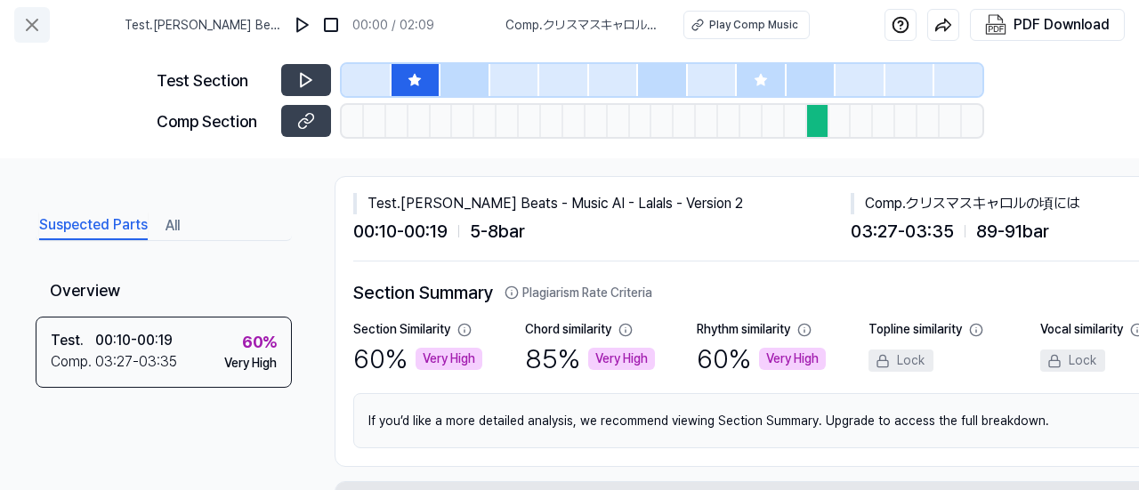
click at [24, 32] on icon at bounding box center [31, 24] width 21 height 21
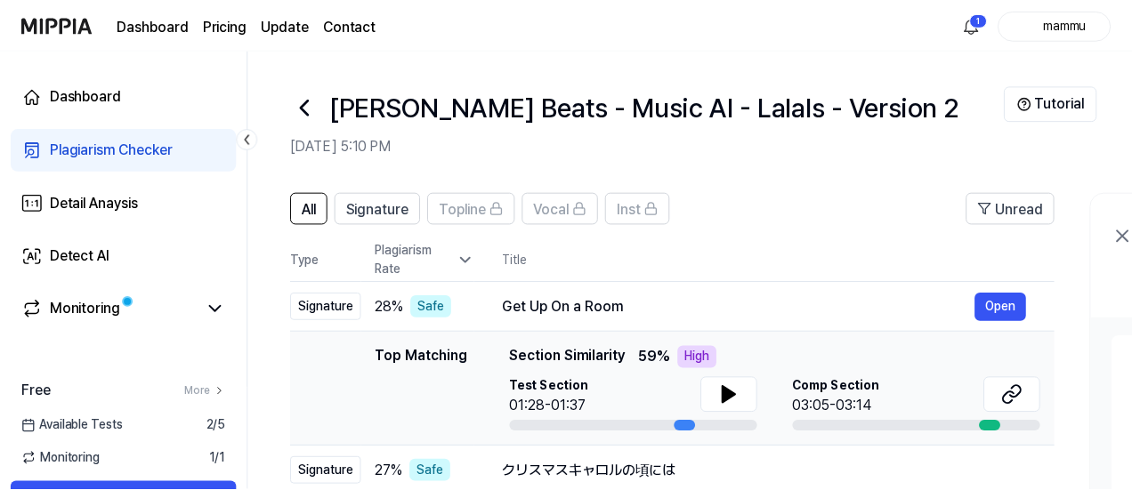
scroll to position [242, 0]
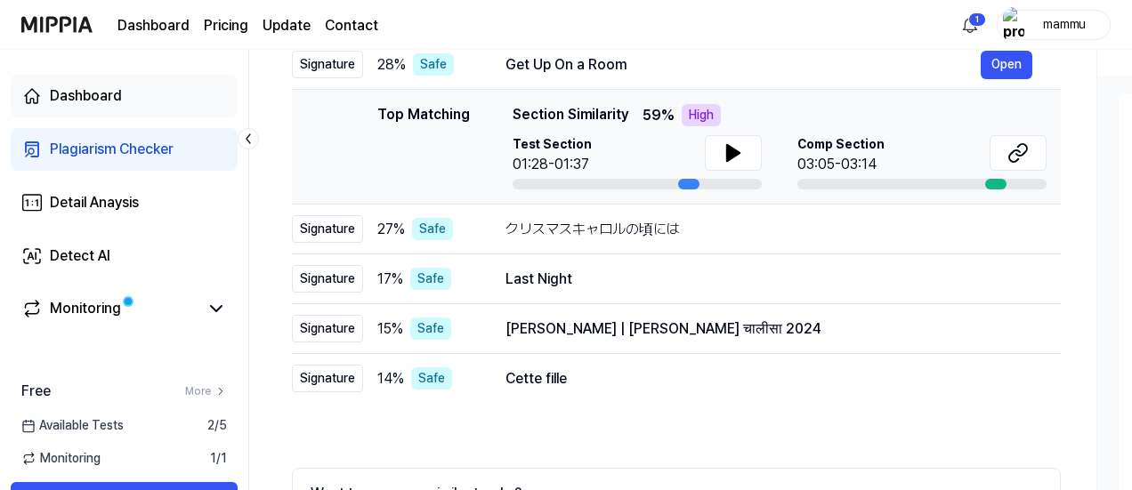
click at [155, 111] on link "Dashboard" at bounding box center [124, 96] width 227 height 43
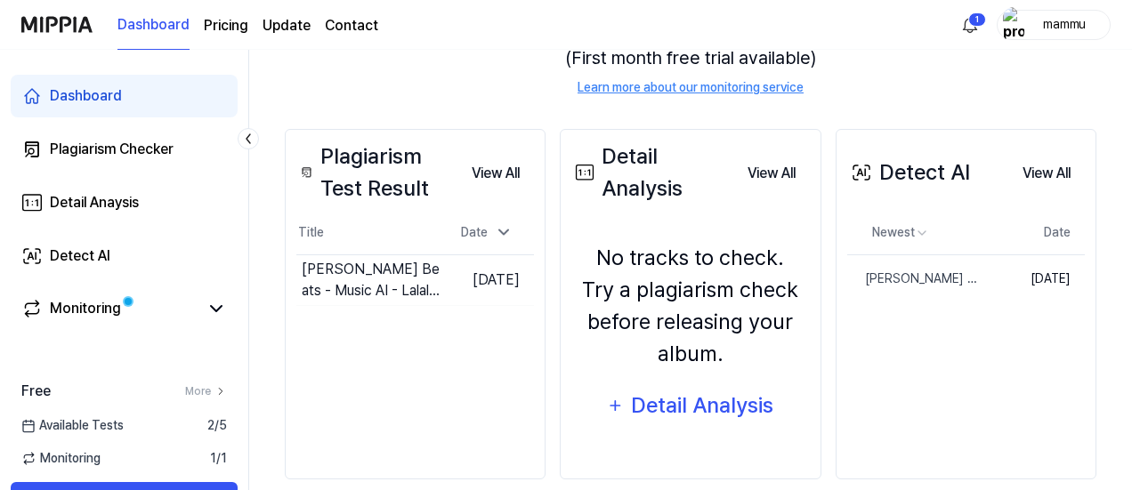
scroll to position [242, 0]
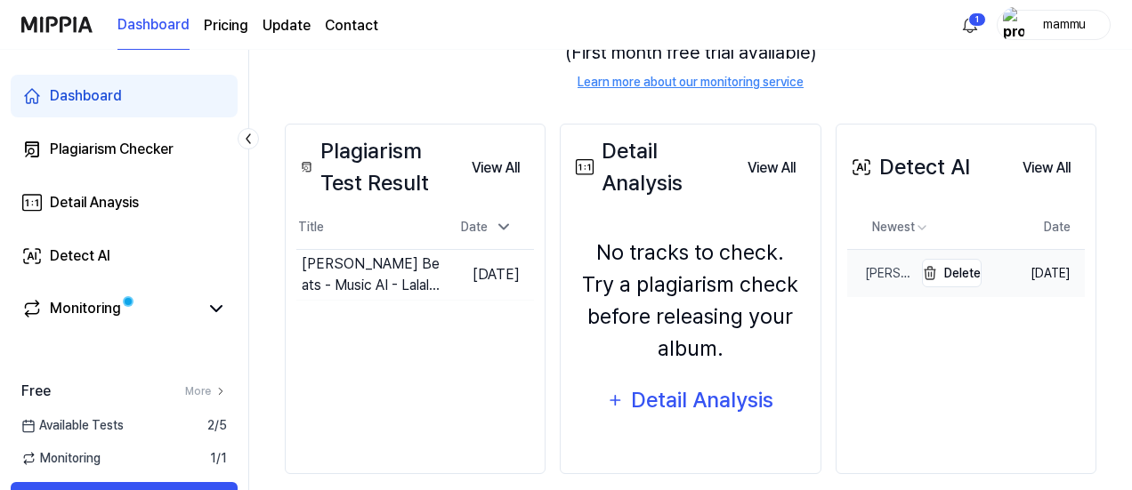
click at [866, 274] on div "Kanhaiya Beats - Music AI - Lalals - Version 2" at bounding box center [880, 273] width 66 height 19
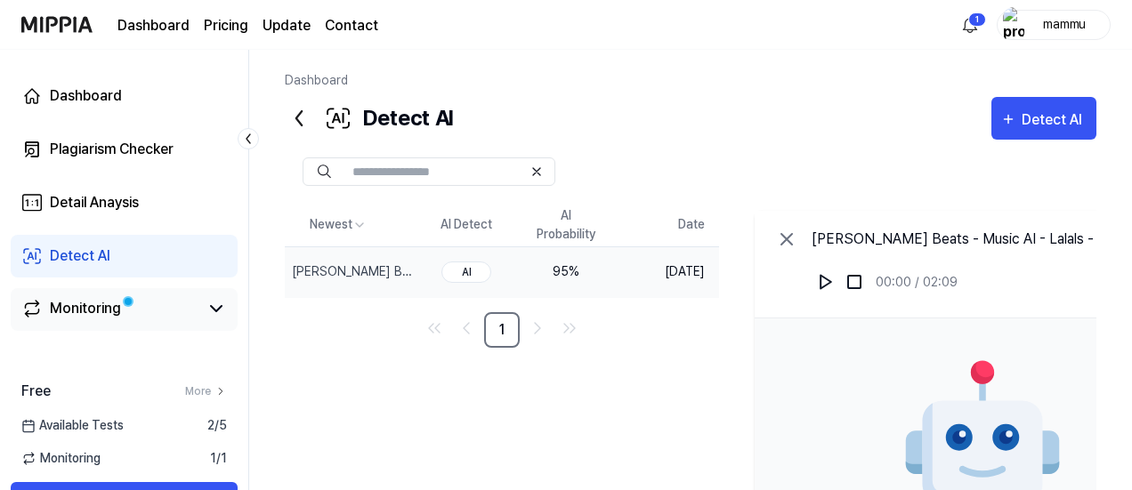
click at [103, 311] on div "Monitoring" at bounding box center [85, 308] width 71 height 21
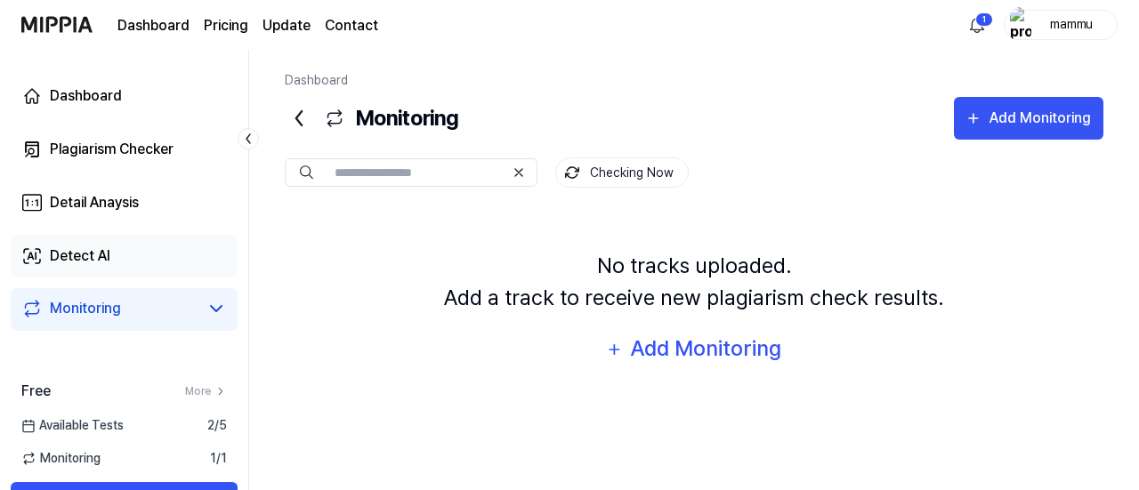
click at [98, 244] on link "Detect AI" at bounding box center [124, 256] width 227 height 43
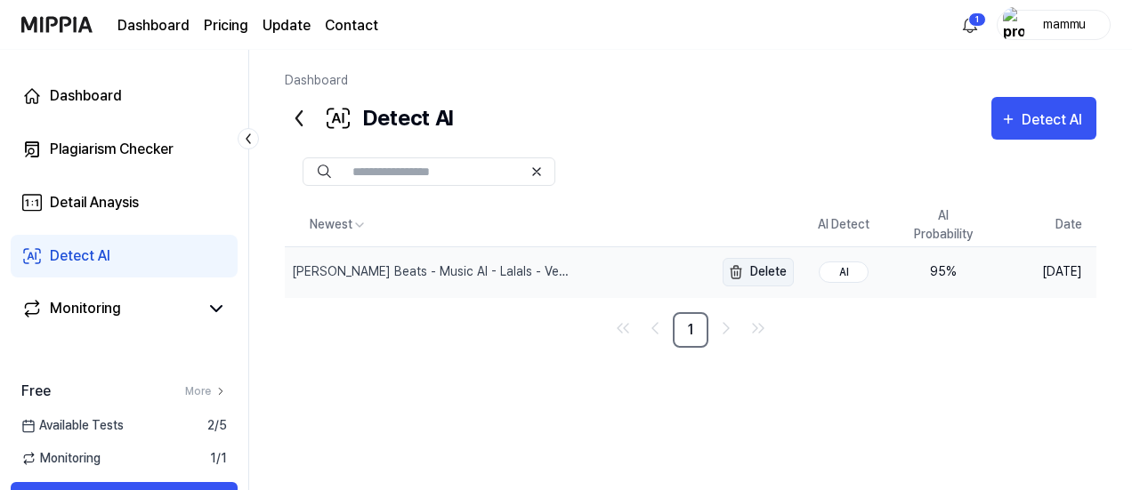
click at [761, 266] on button "Delete" at bounding box center [758, 272] width 71 height 28
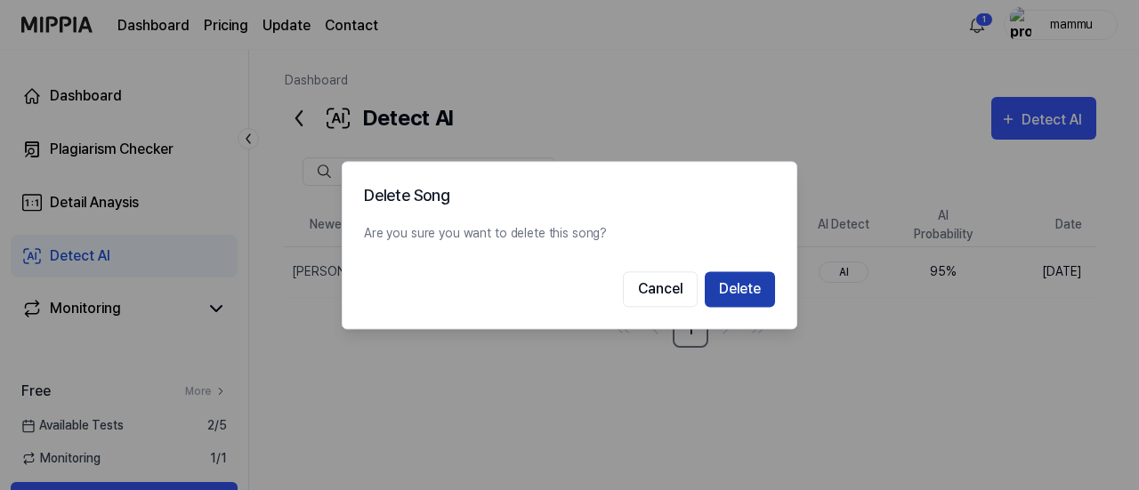
click at [755, 286] on button "Delete" at bounding box center [740, 289] width 70 height 36
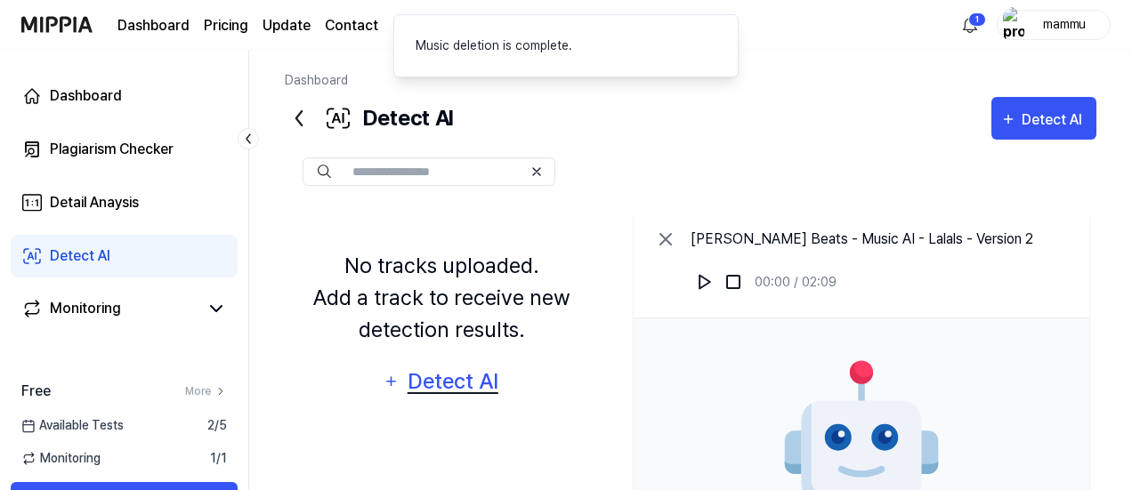
click at [463, 378] on div "Detect AI" at bounding box center [452, 382] width 95 height 34
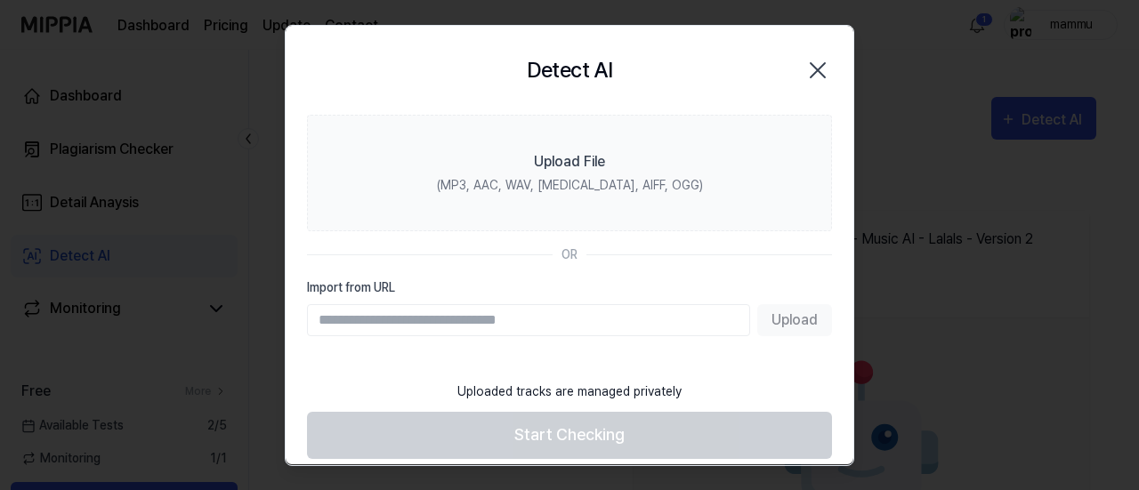
click at [804, 69] on icon "button" at bounding box center [818, 70] width 28 height 28
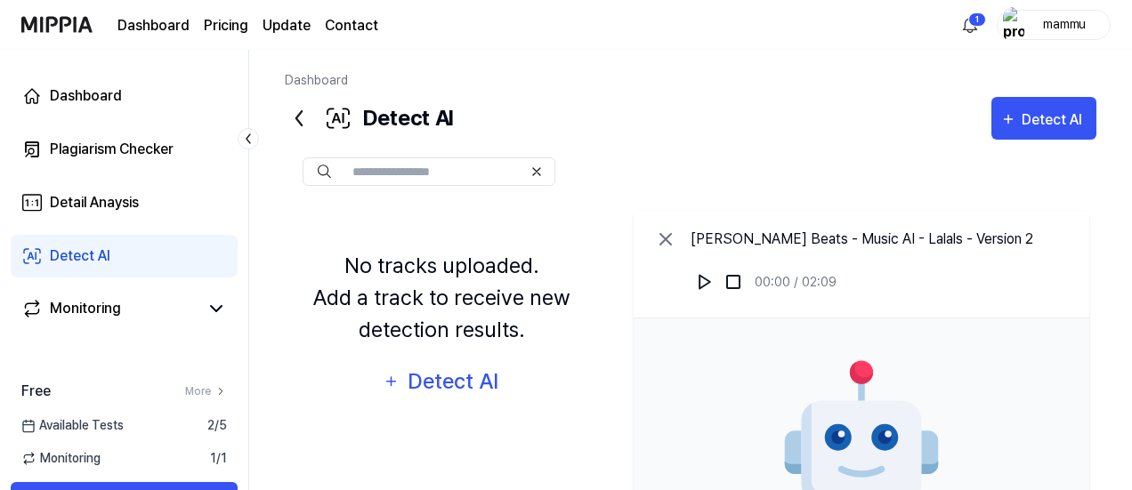
click at [673, 239] on icon at bounding box center [665, 239] width 21 height 21
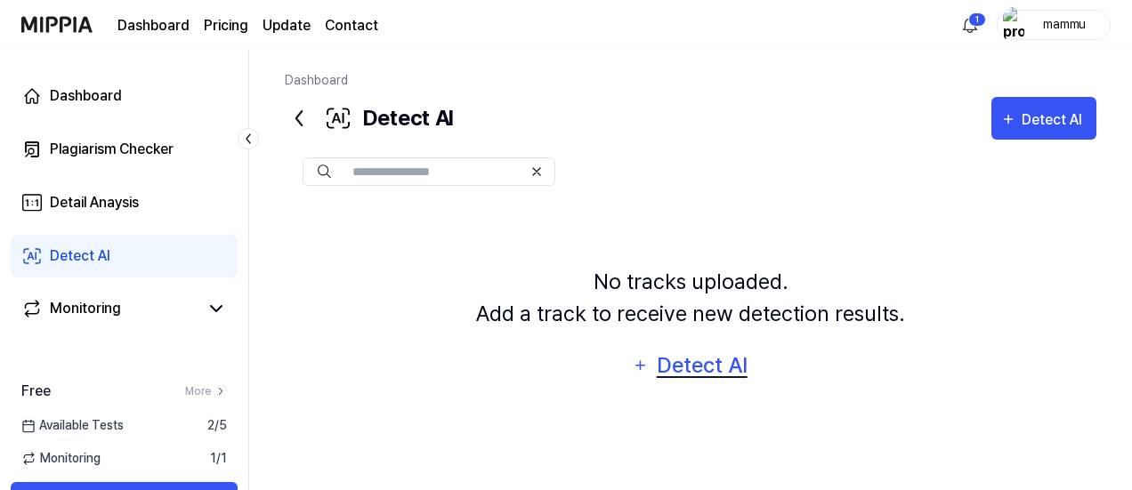
click at [688, 350] on div "Detect AI" at bounding box center [701, 366] width 95 height 34
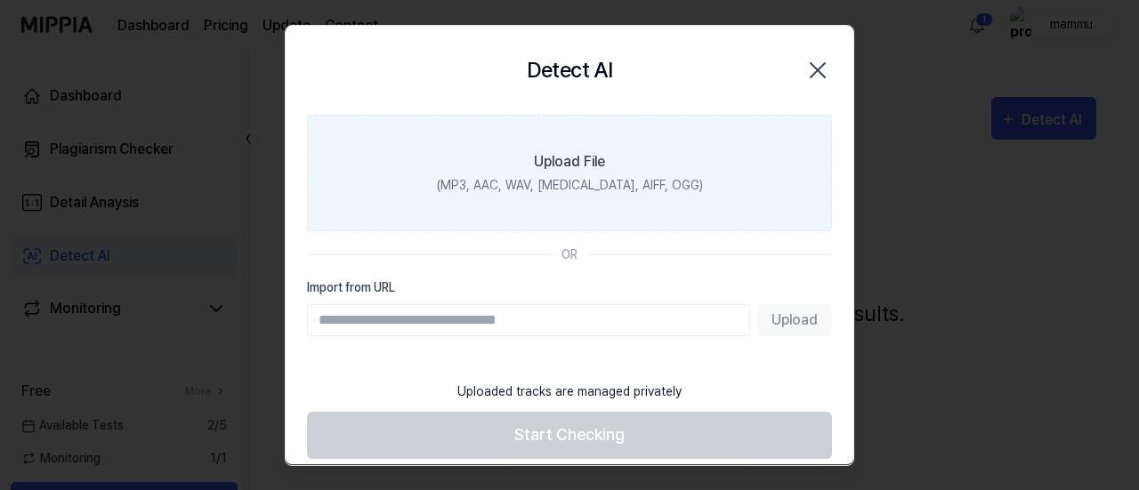
click at [566, 204] on label "Upload File (MP3, AAC, WAV, FLAC, AIFF, OGG)" at bounding box center [569, 173] width 525 height 117
click at [0, 0] on input "Upload File (MP3, AAC, WAV, FLAC, AIFF, OGG)" at bounding box center [0, 0] width 0 height 0
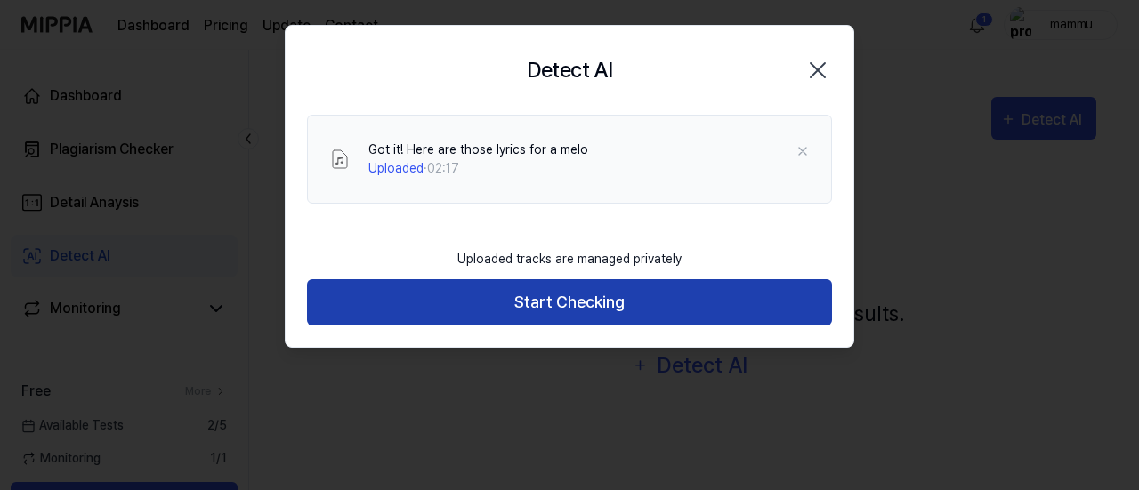
click at [598, 305] on button "Start Checking" at bounding box center [569, 302] width 525 height 47
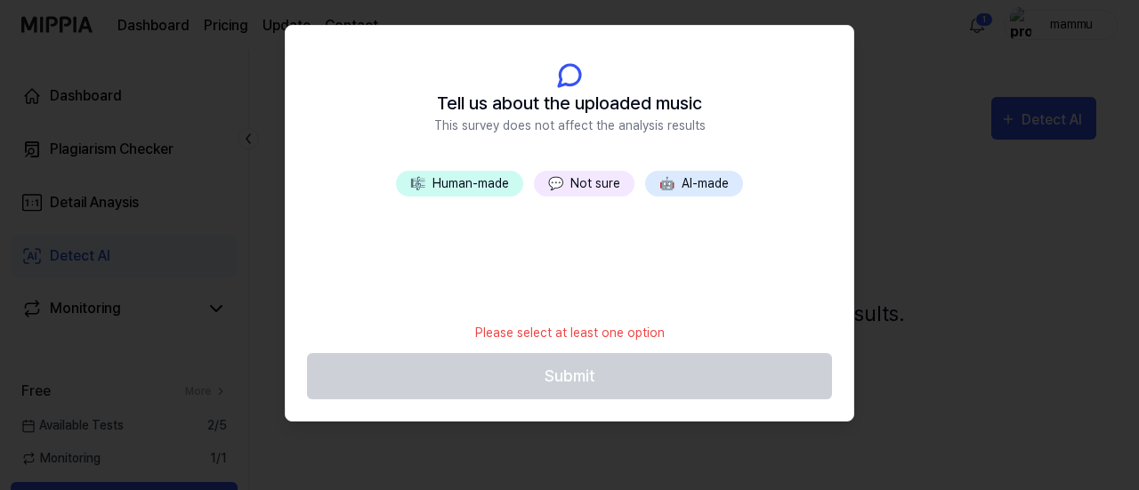
click at [573, 178] on button "💬 Not sure" at bounding box center [584, 184] width 101 height 26
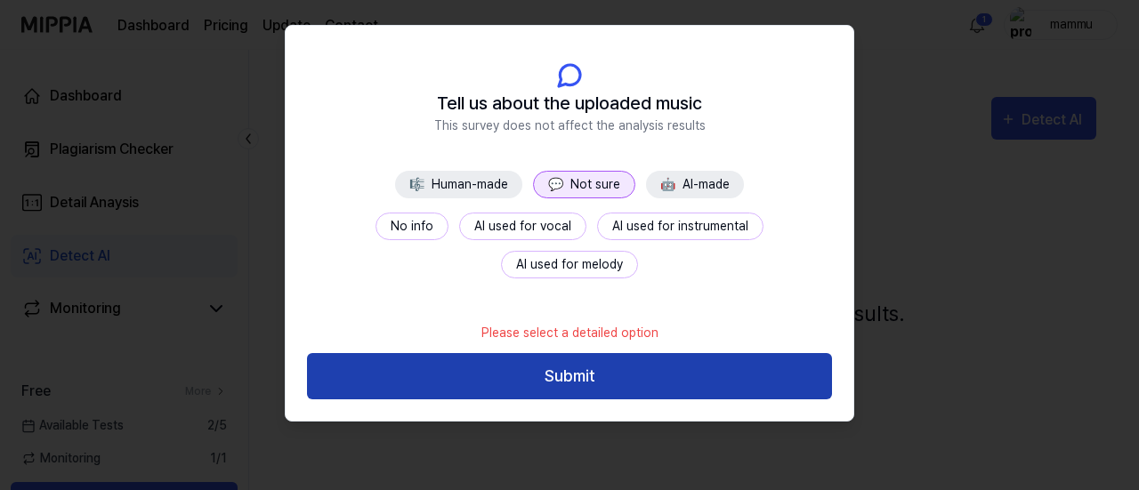
click at [687, 376] on button "Submit" at bounding box center [569, 376] width 525 height 47
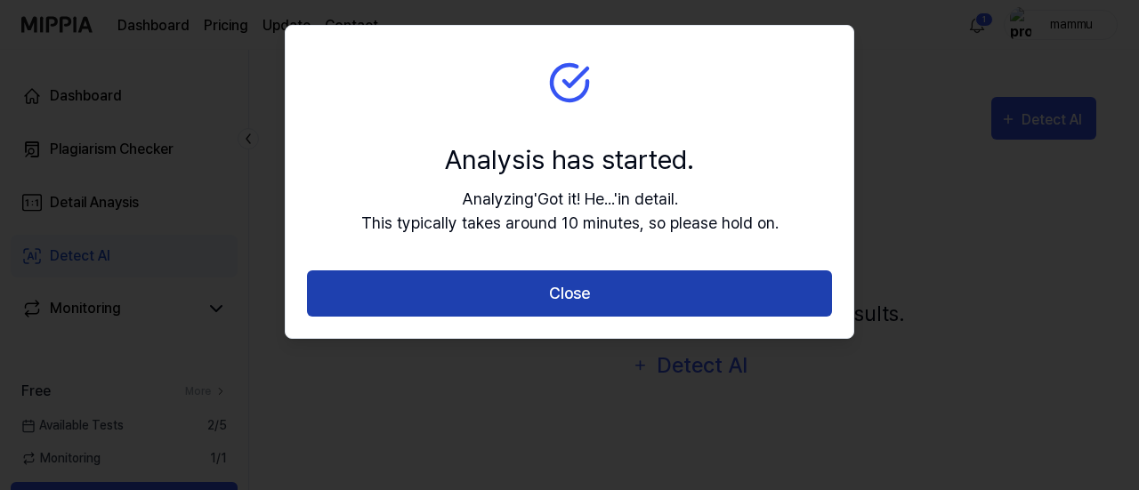
click at [625, 287] on button "Close" at bounding box center [569, 294] width 525 height 47
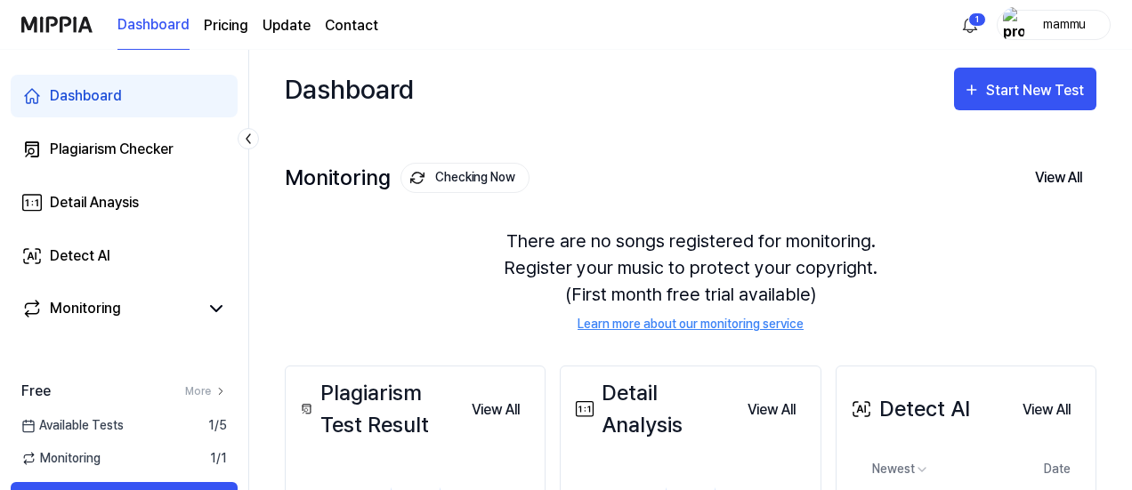
scroll to position [141, 0]
